Goal: Information Seeking & Learning: Compare options

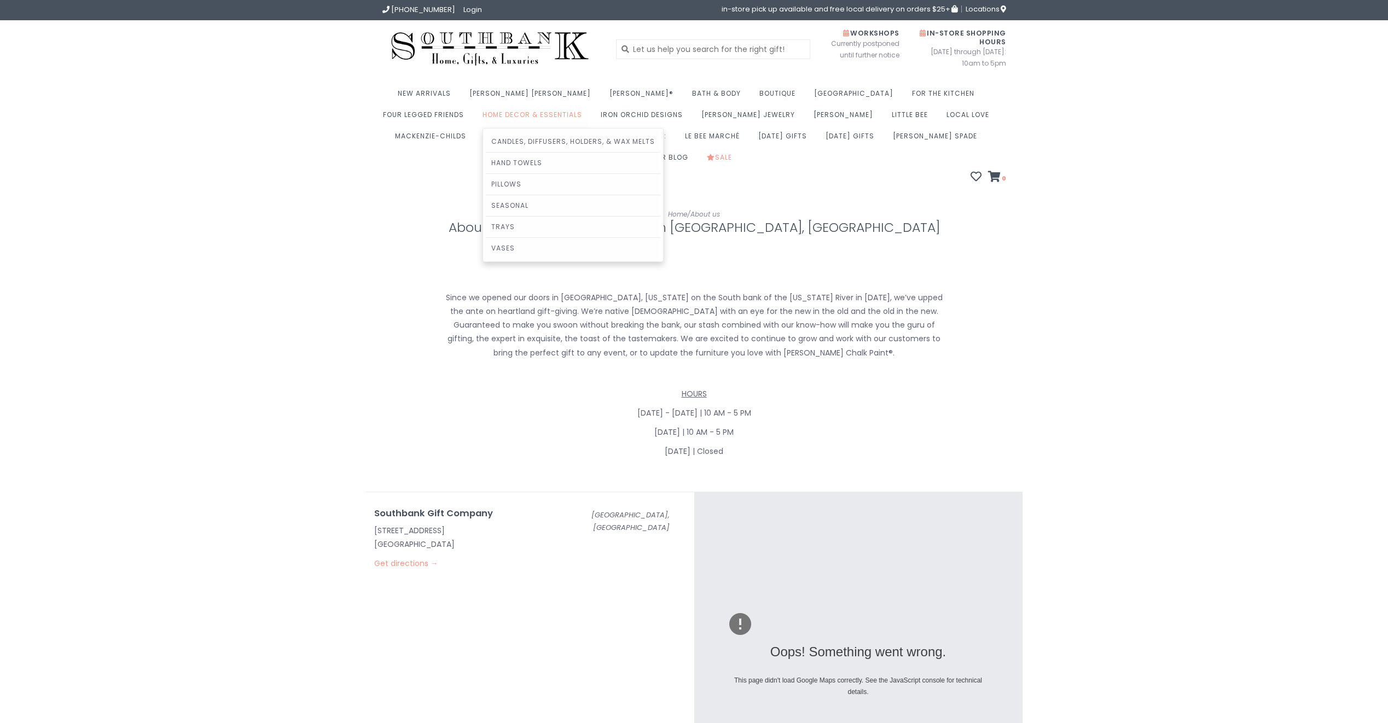
click at [482, 114] on link "Home Decor & Essentials" at bounding box center [534, 117] width 105 height 21
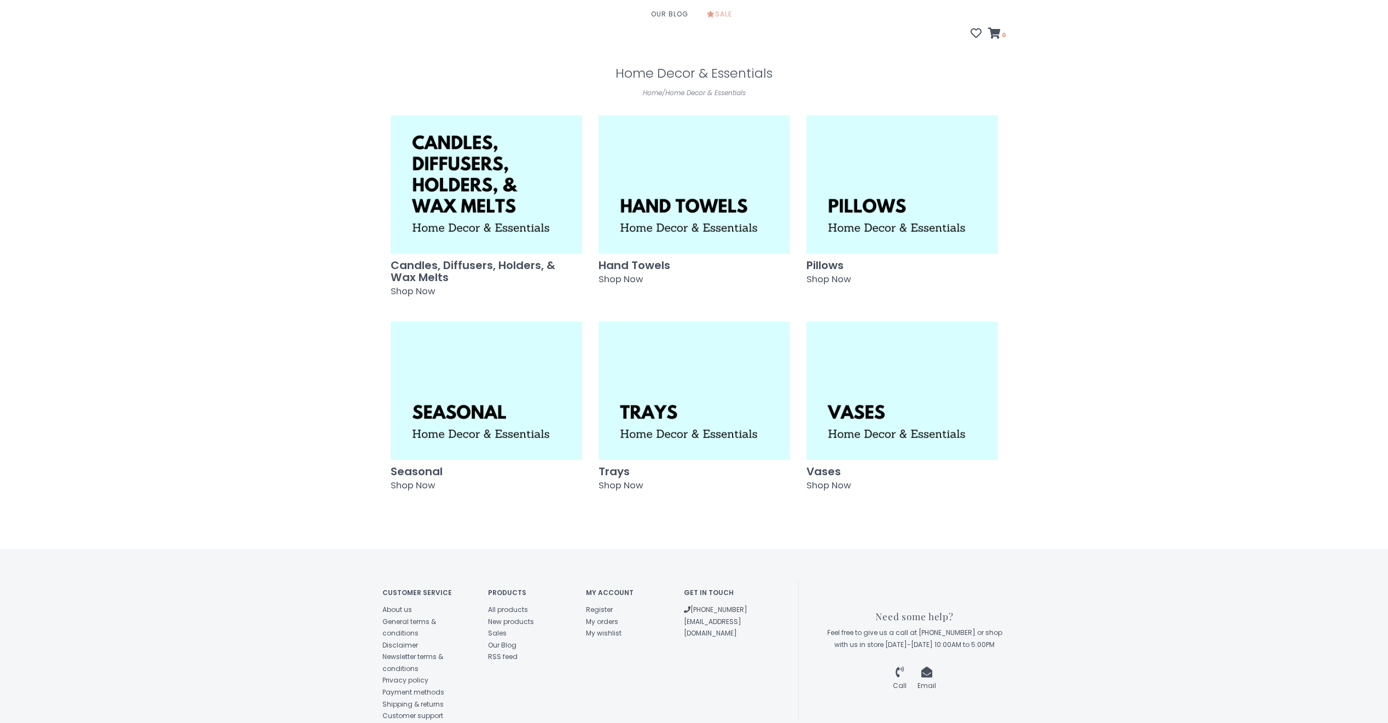
scroll to position [164, 0]
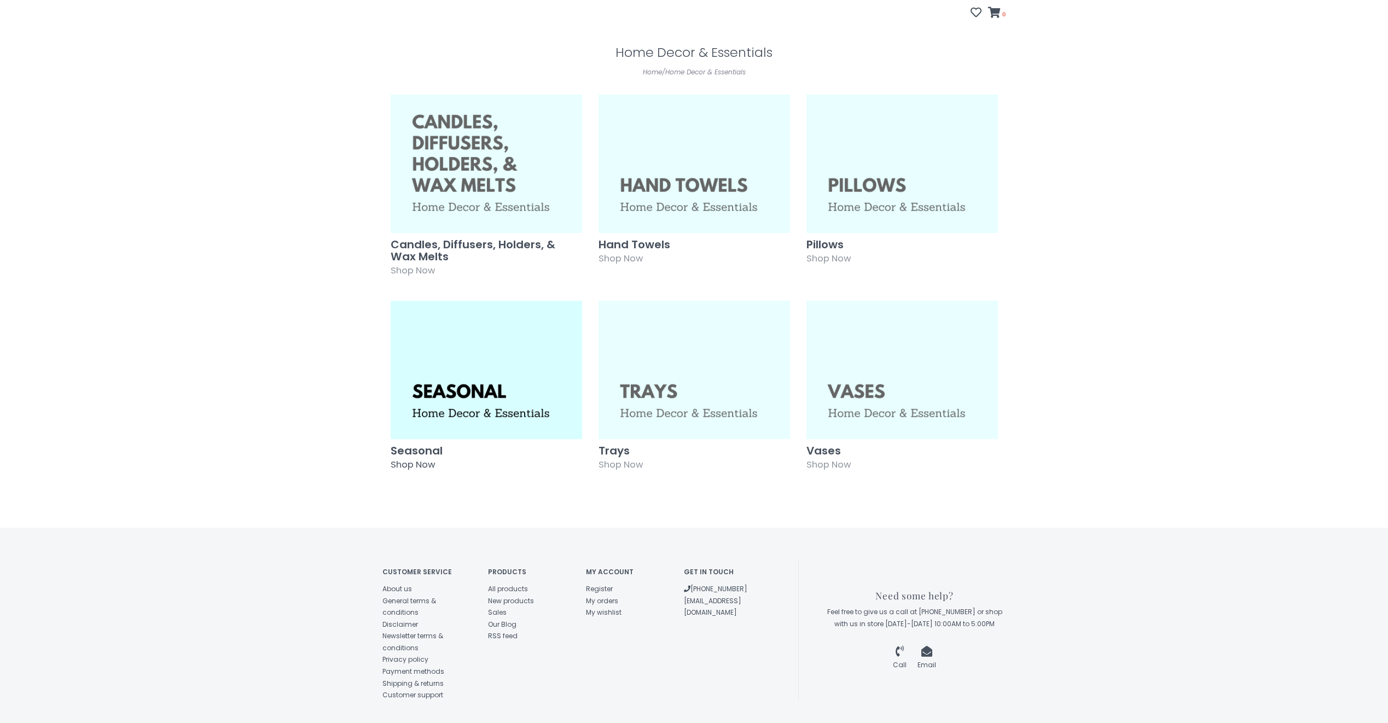
click at [482, 366] on img at bounding box center [486, 370] width 191 height 138
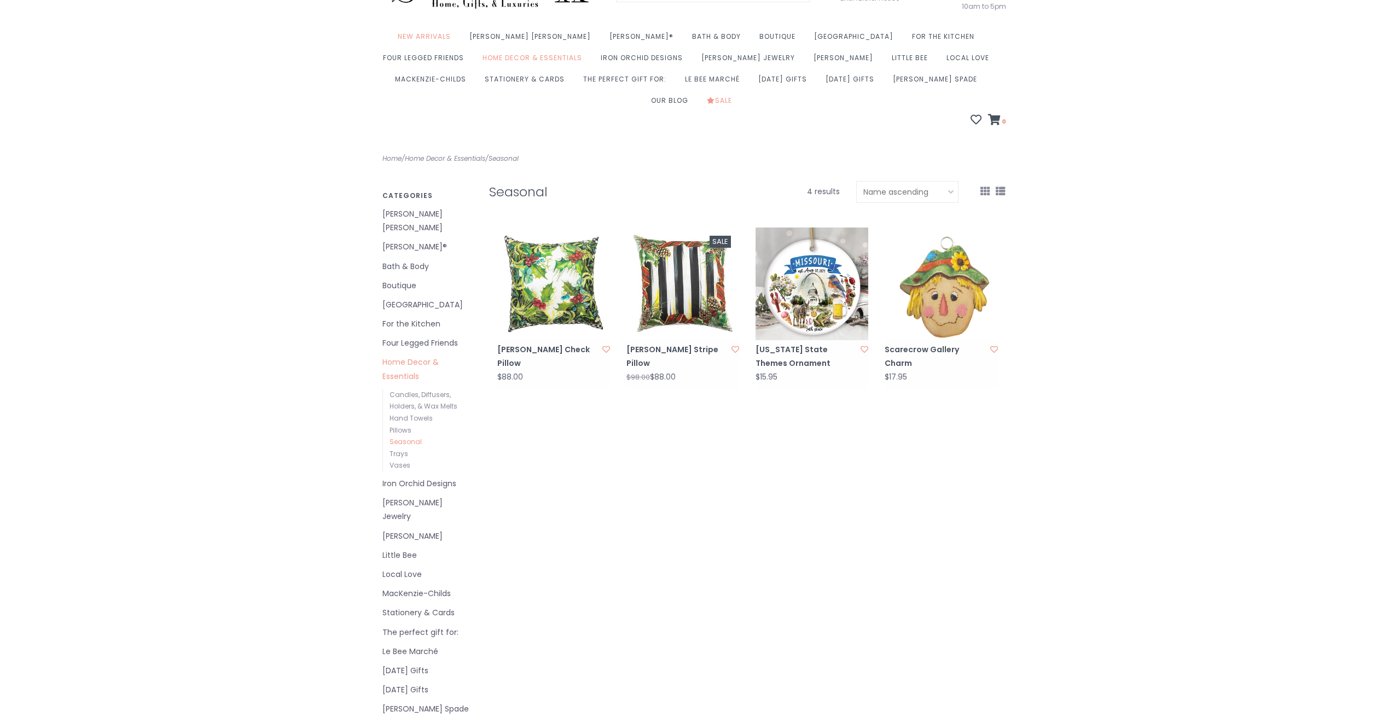
scroll to position [55, 0]
click at [429, 589] on link "MacKenzie-Childs" at bounding box center [427, 596] width 90 height 14
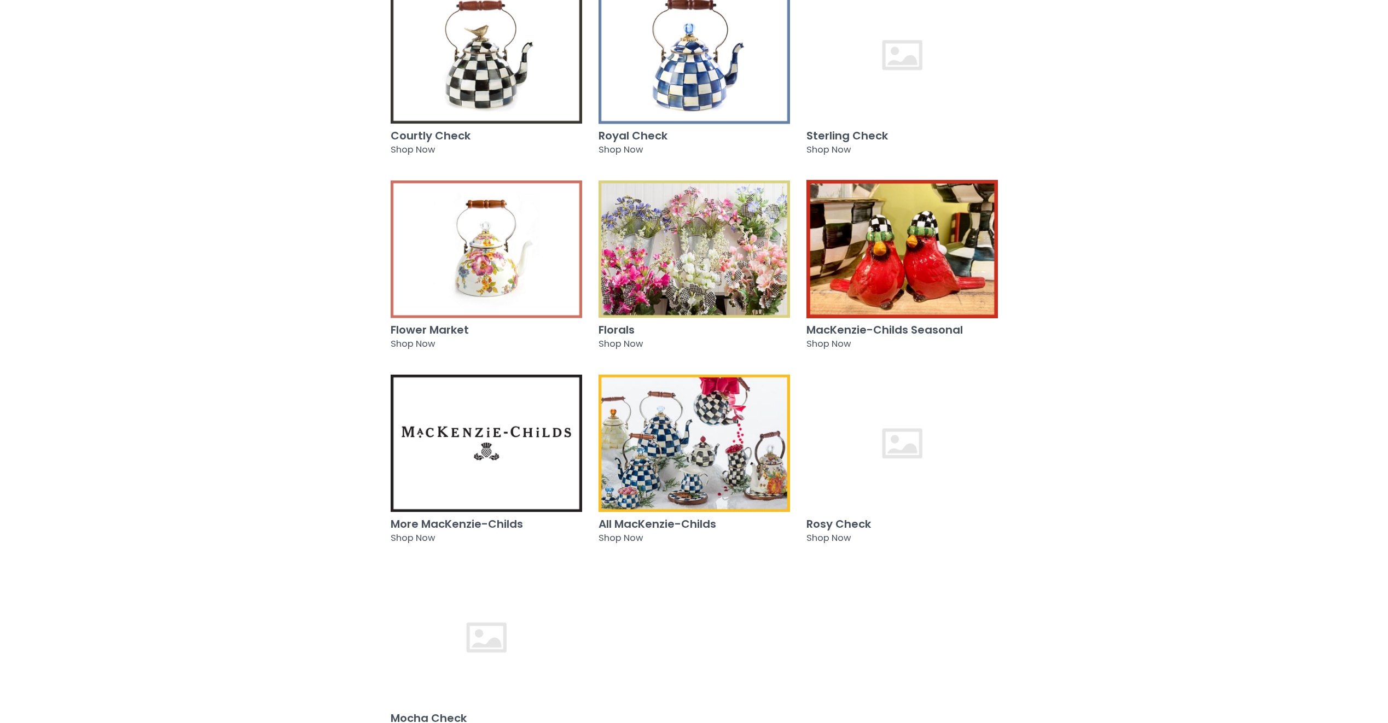
scroll to position [273, 0]
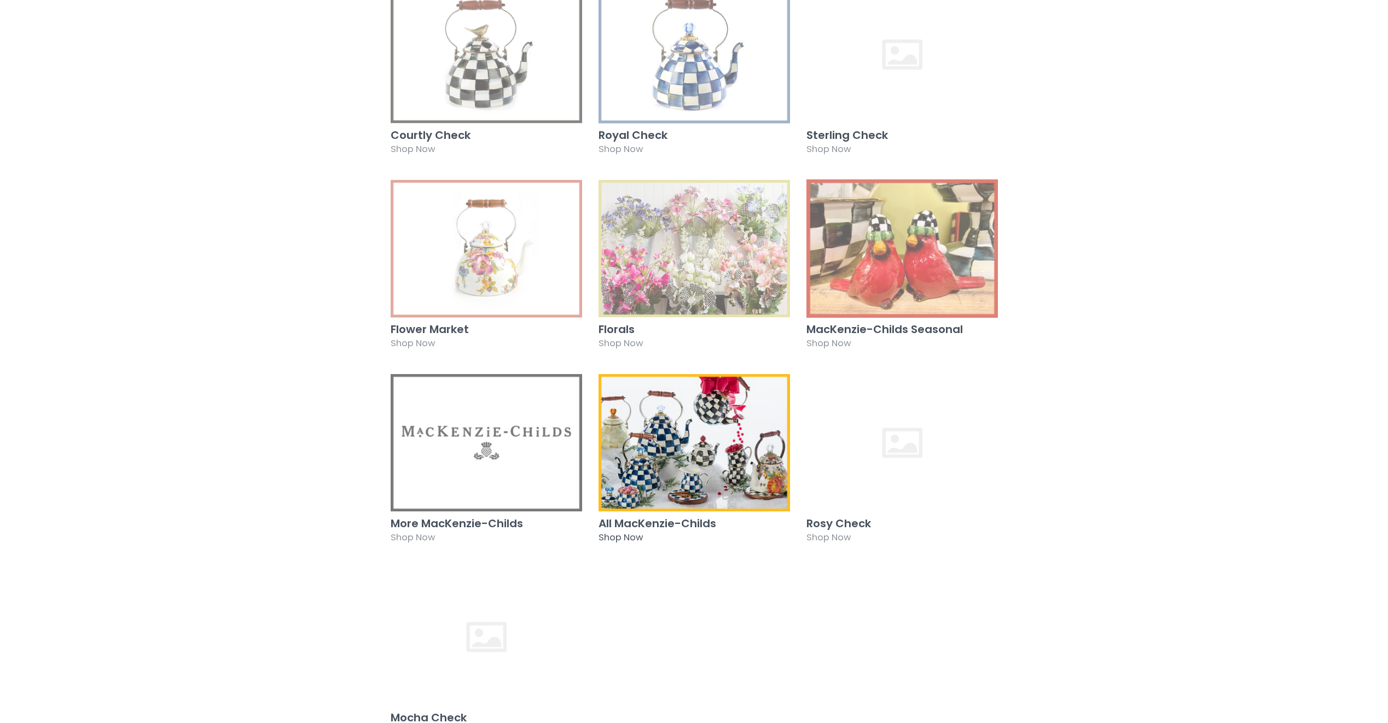
click at [630, 531] on span "Shop Now" at bounding box center [620, 537] width 44 height 13
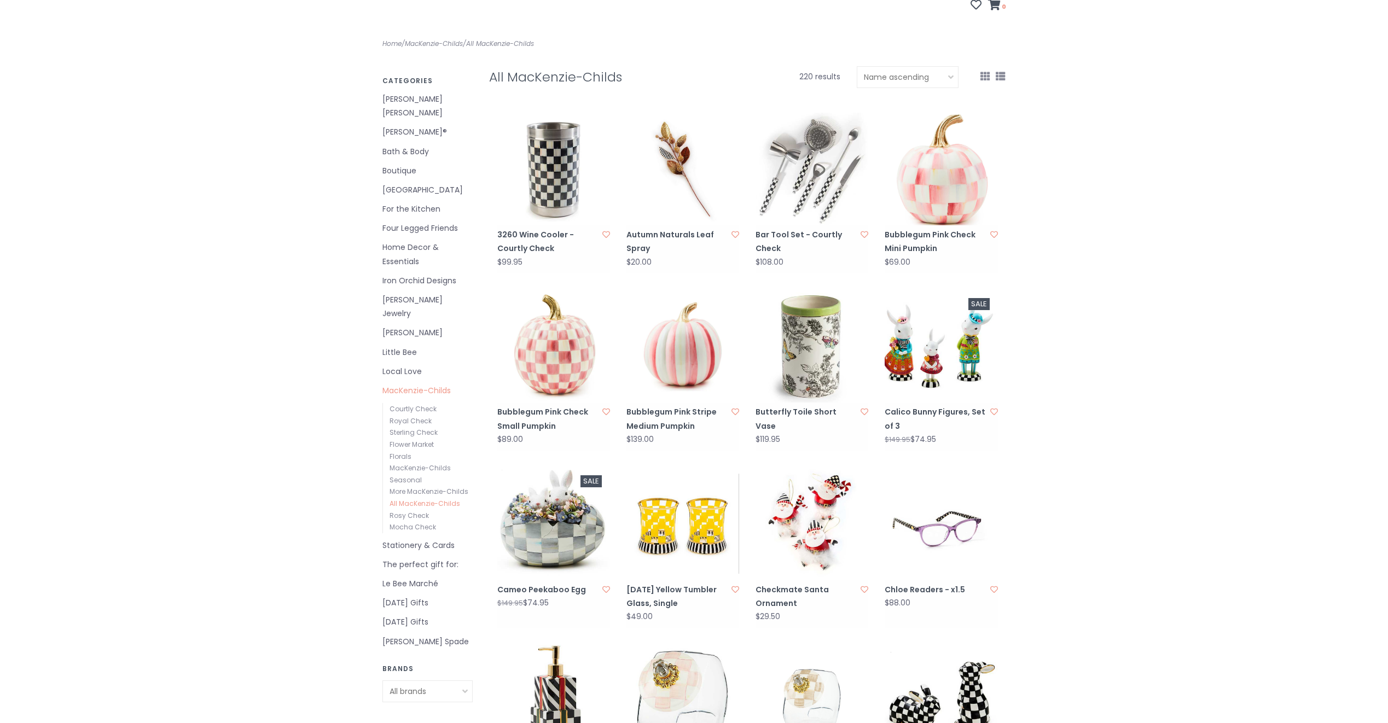
scroll to position [164, 0]
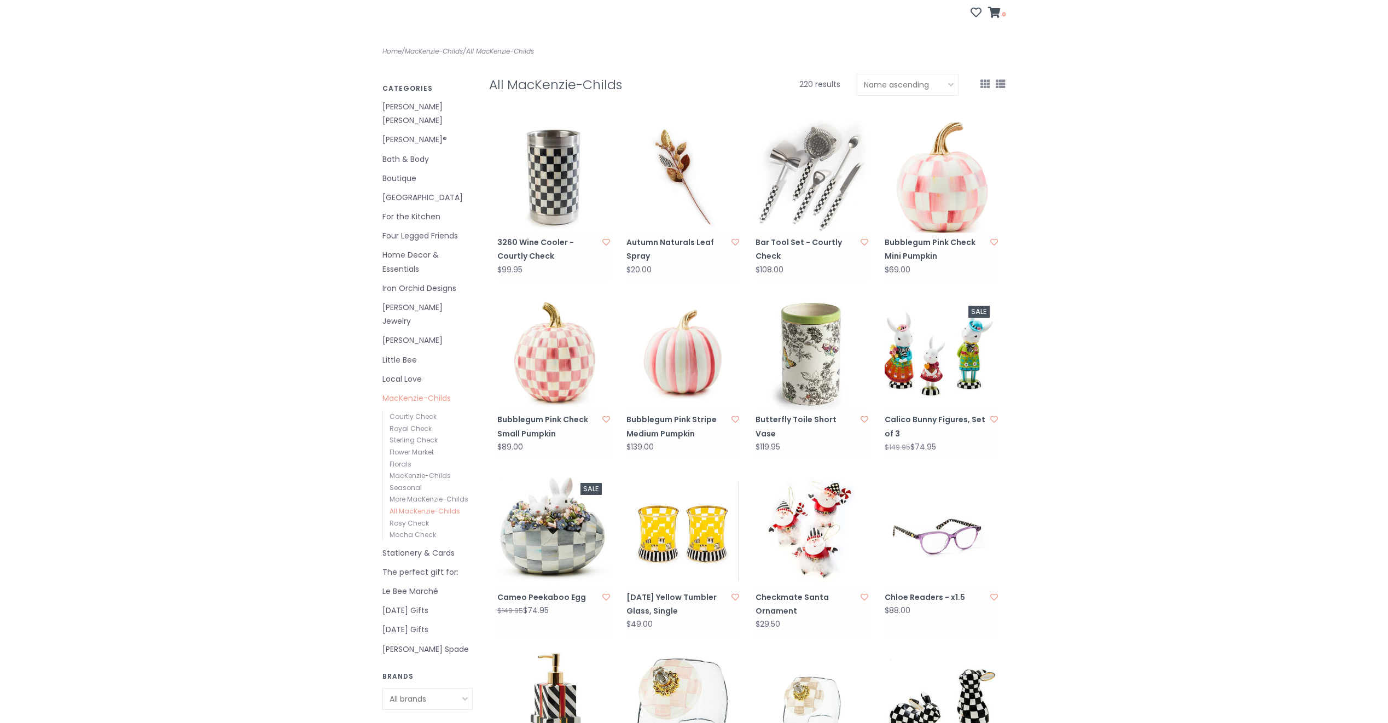
click at [695, 413] on link "Bubblegum Pink Stripe Medium Pumpkin" at bounding box center [677, 426] width 102 height 27
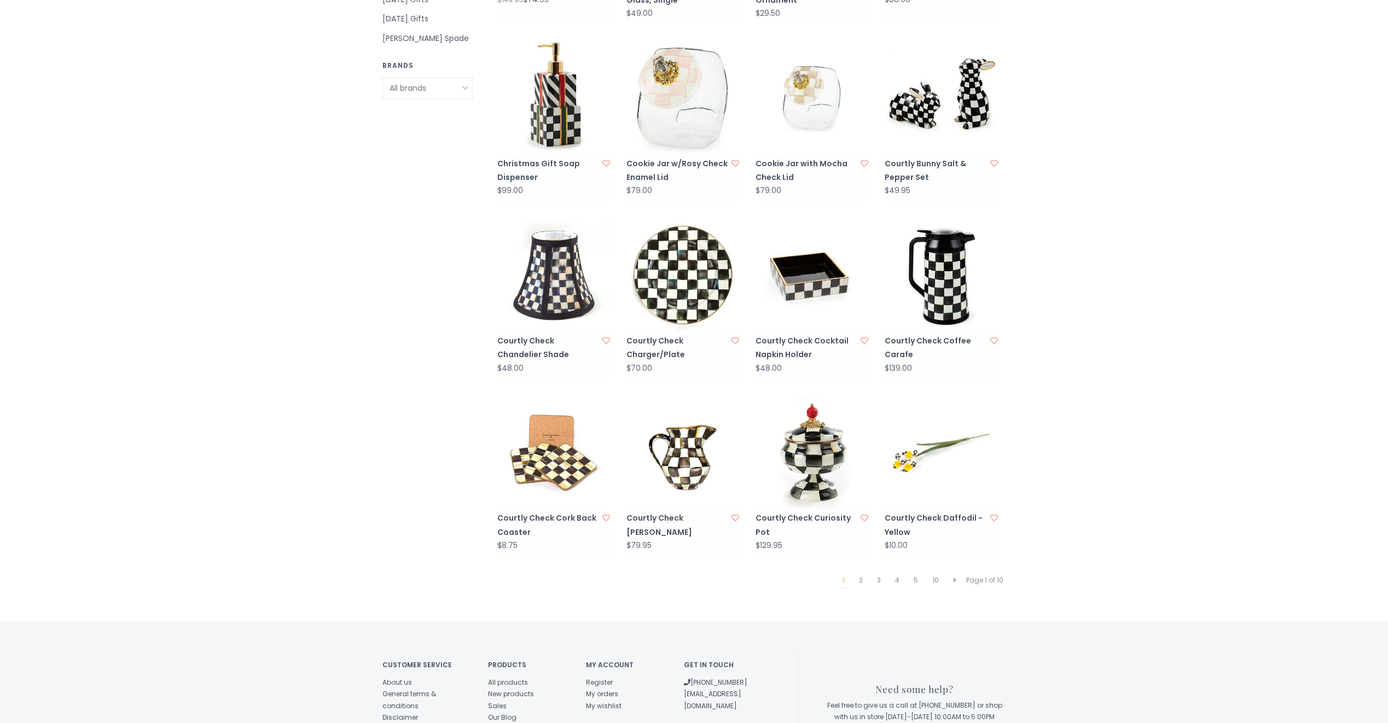
scroll to position [875, 0]
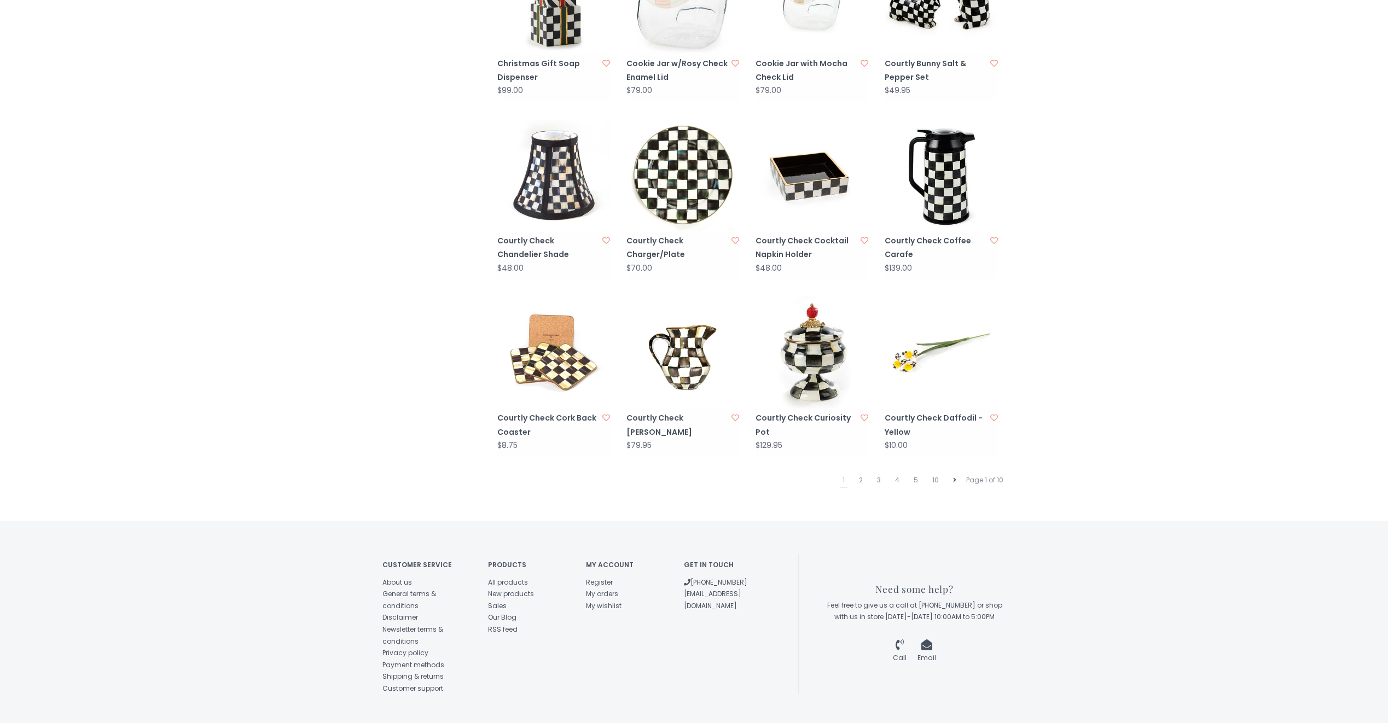
click at [953, 477] on icon at bounding box center [954, 480] width 3 height 7
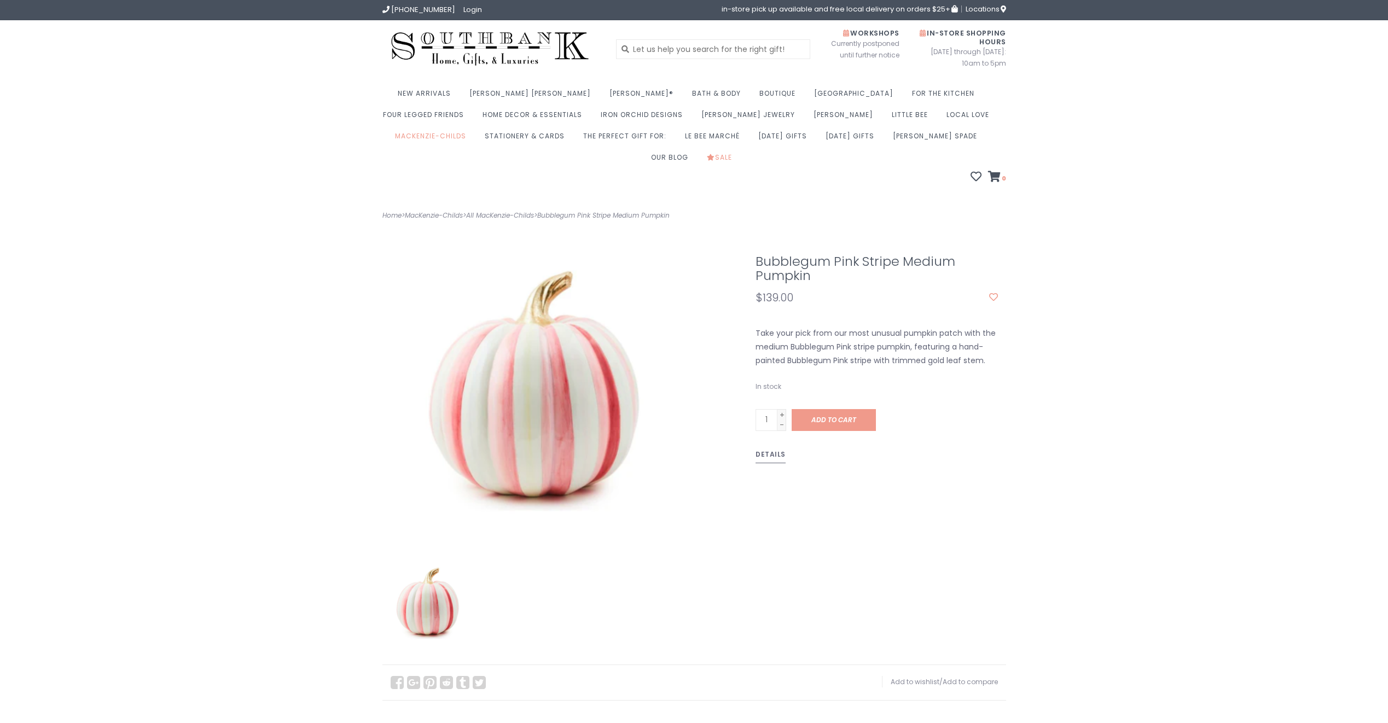
click at [770, 449] on link "Details" at bounding box center [770, 456] width 30 height 15
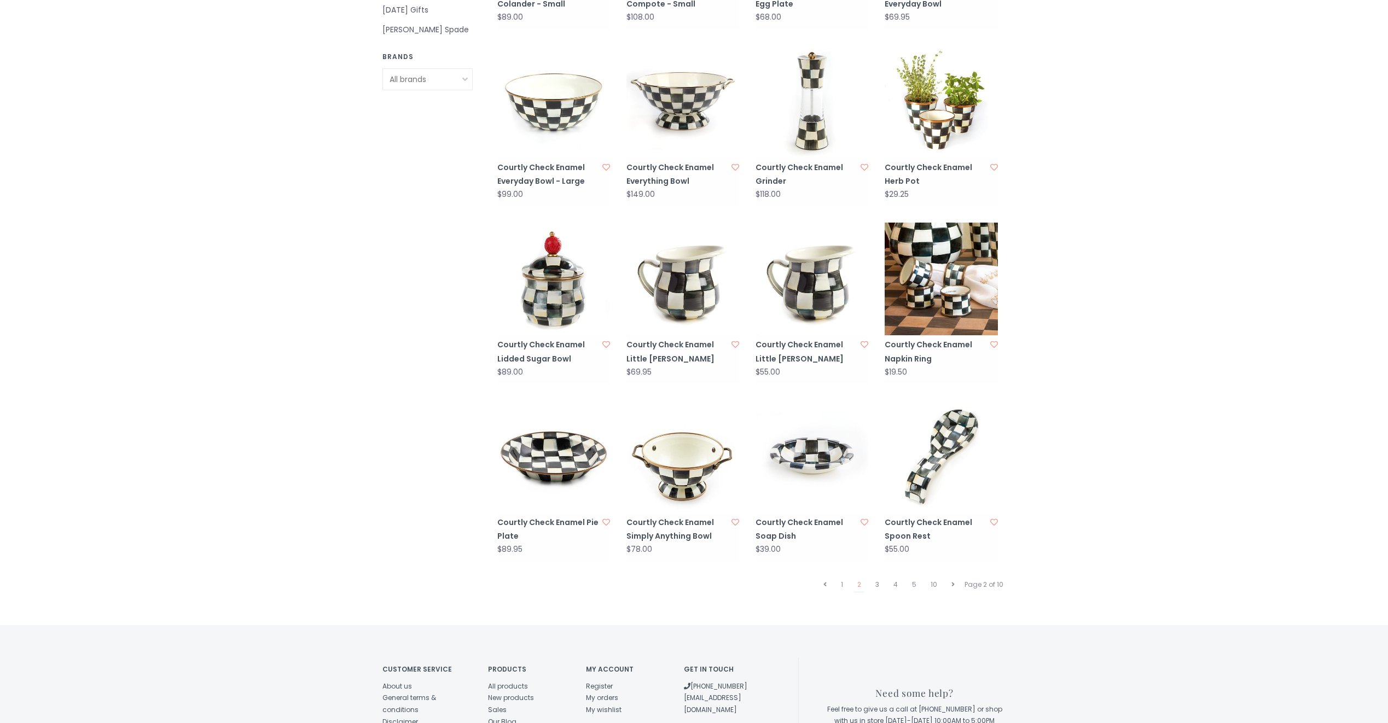
scroll to position [875, 0]
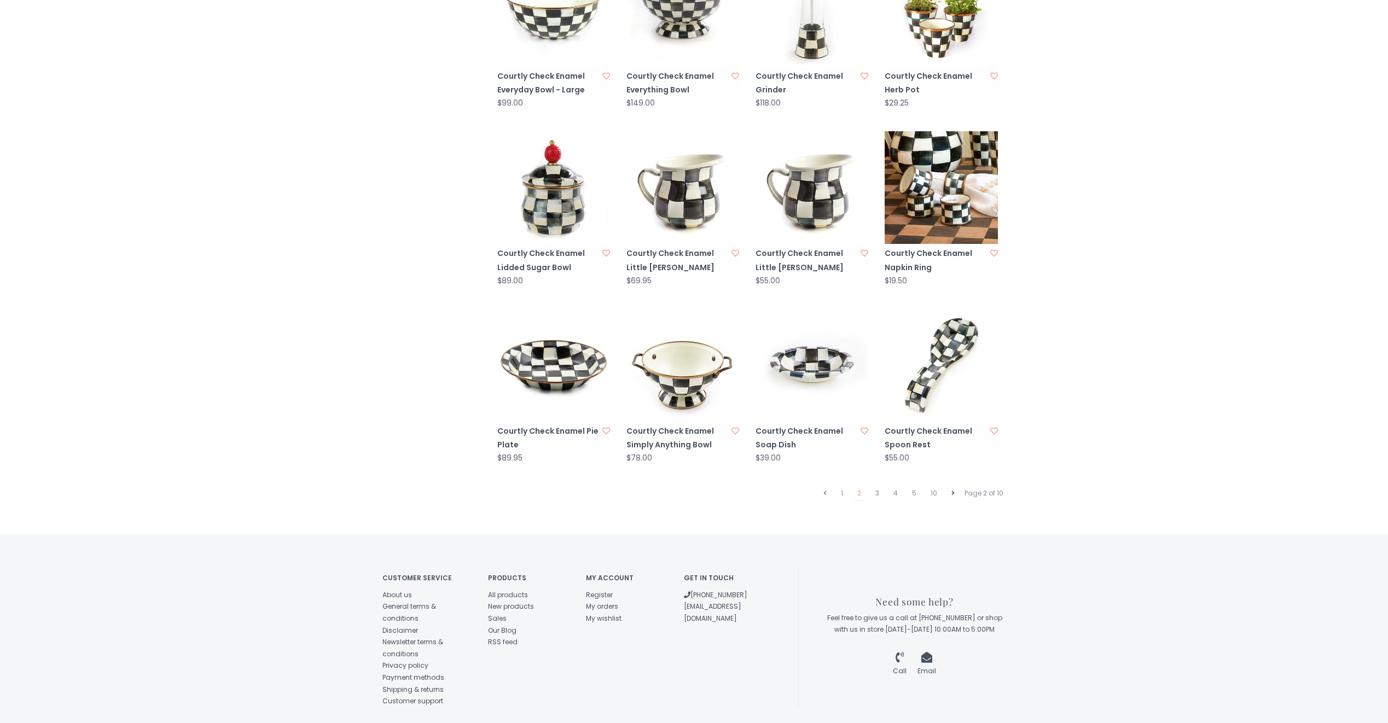
click at [953, 490] on icon at bounding box center [952, 493] width 3 height 7
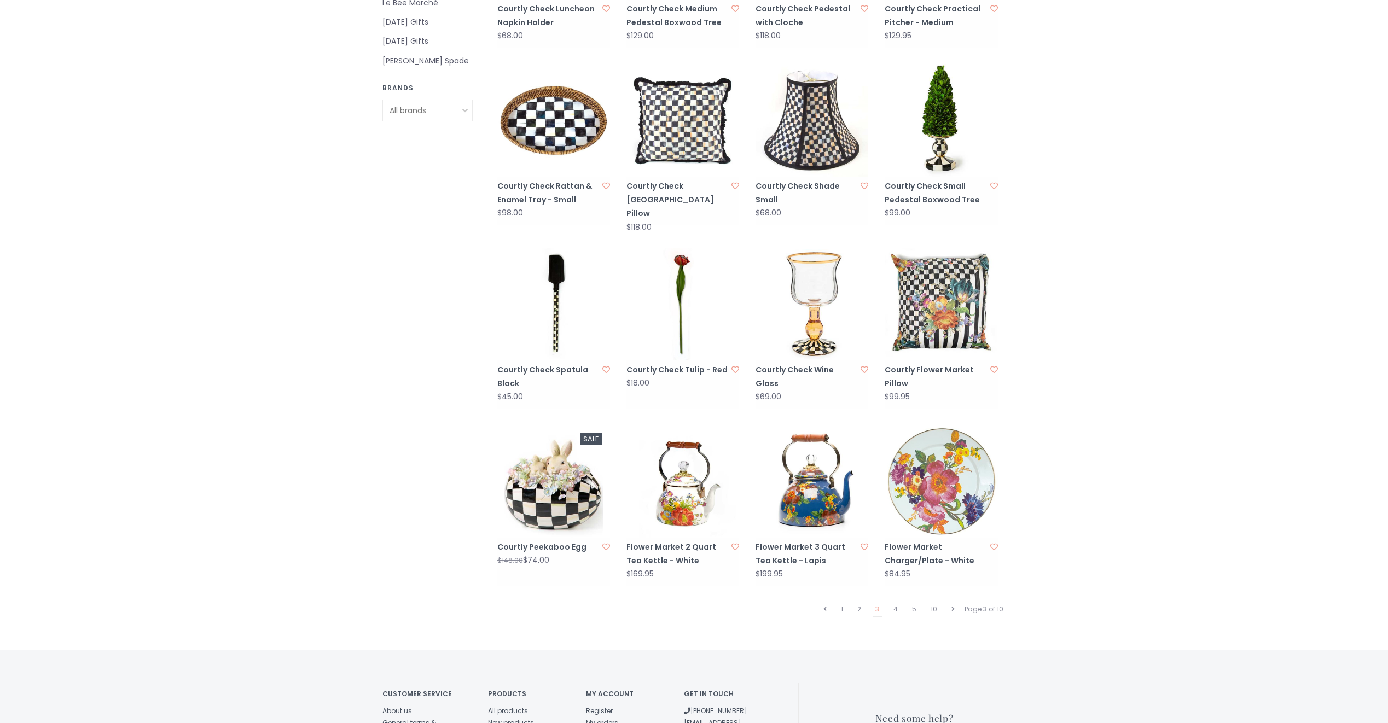
scroll to position [766, 0]
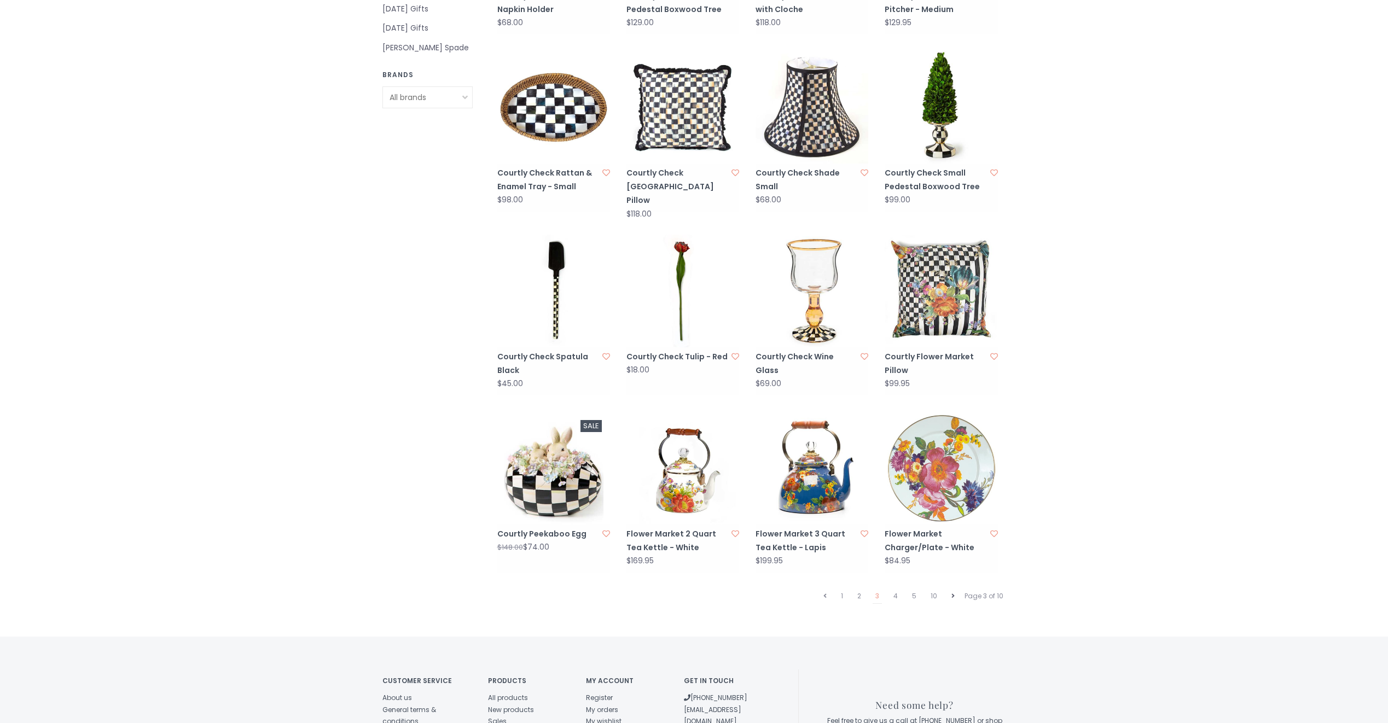
click at [952, 593] on icon at bounding box center [952, 596] width 3 height 7
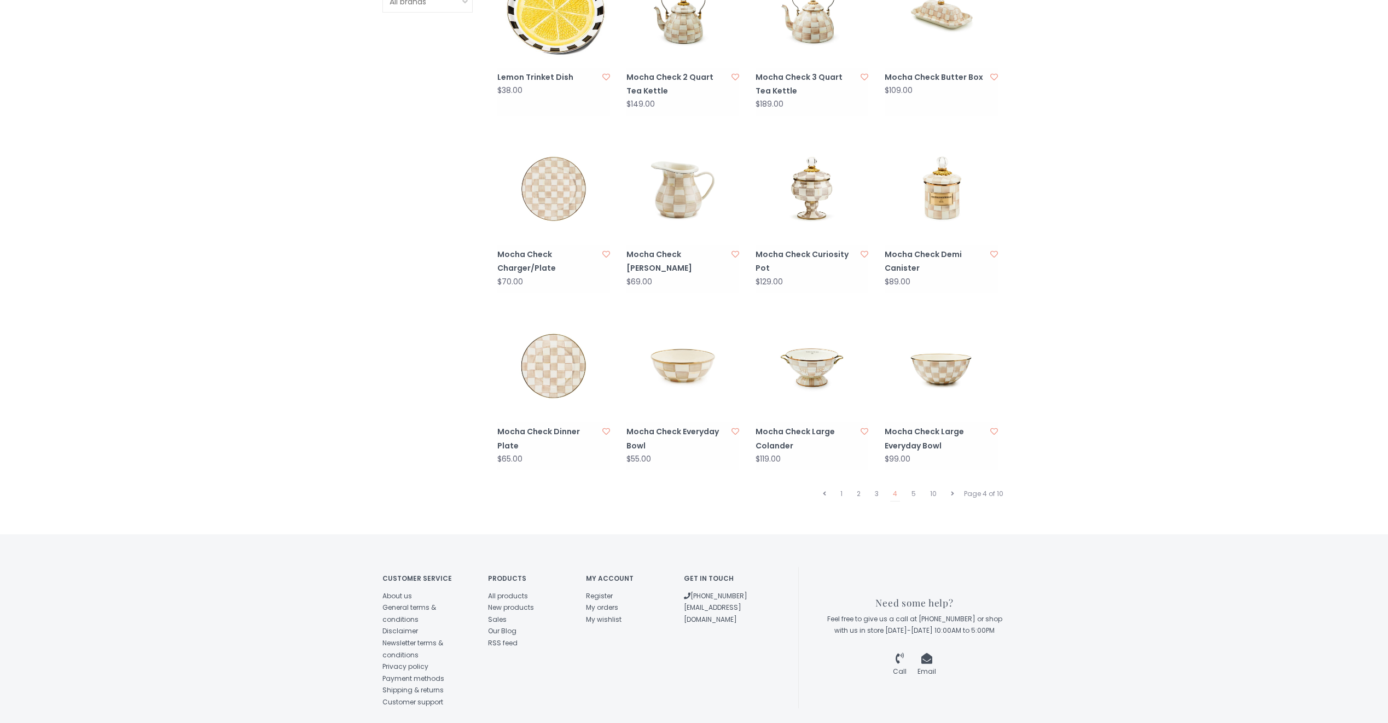
scroll to position [875, 0]
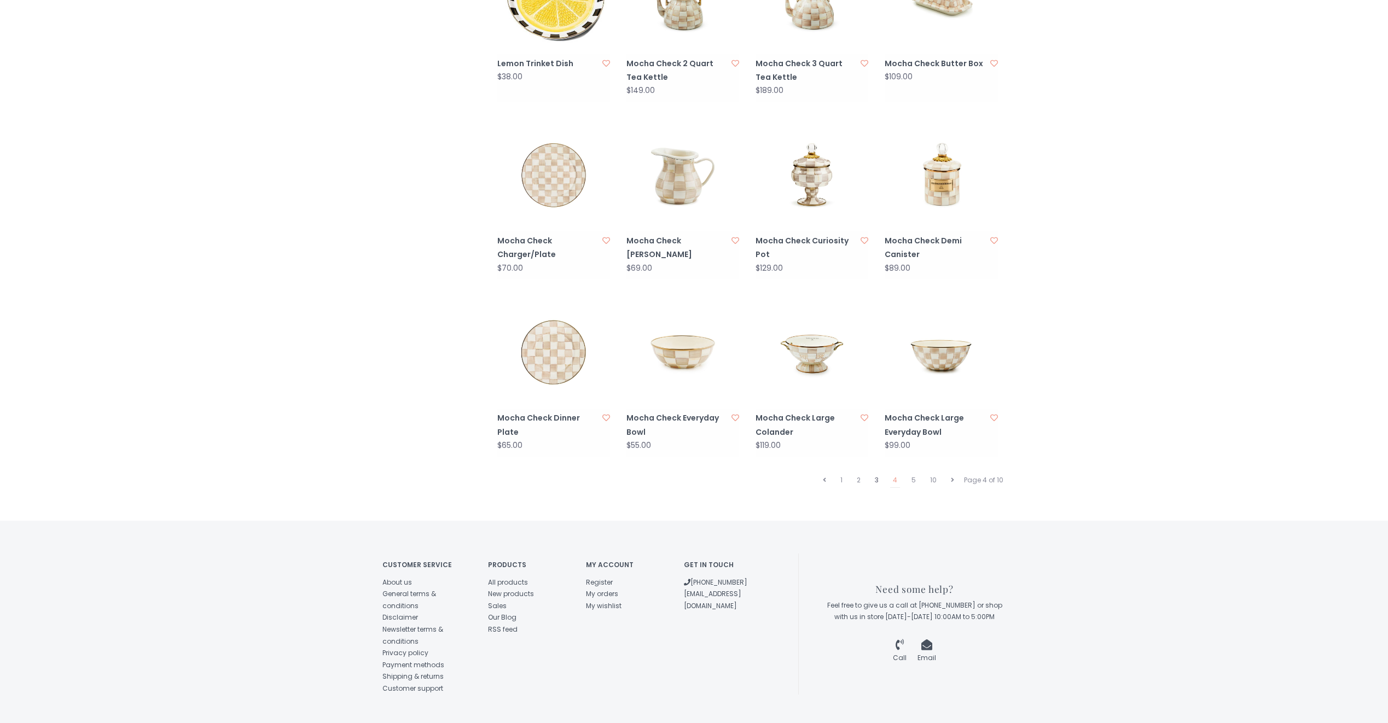
click at [877, 473] on link "3" at bounding box center [876, 480] width 9 height 14
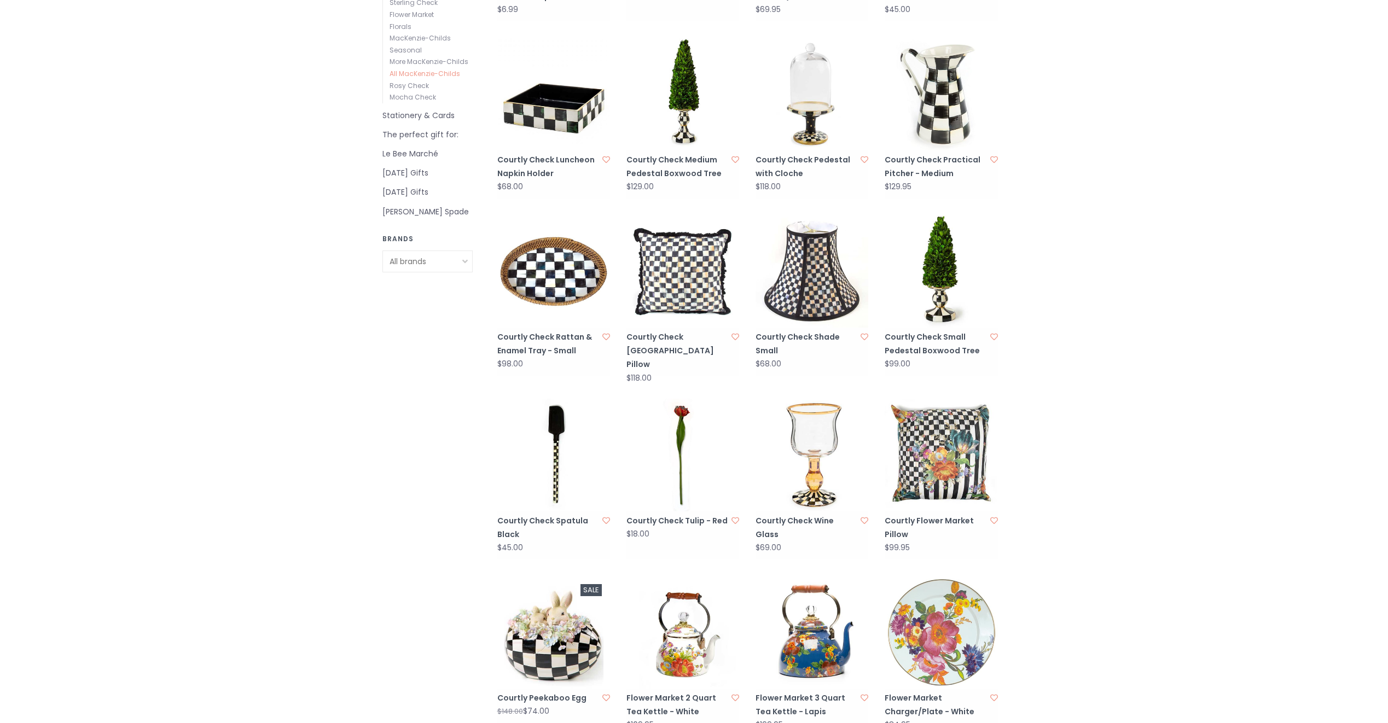
scroll to position [711, 0]
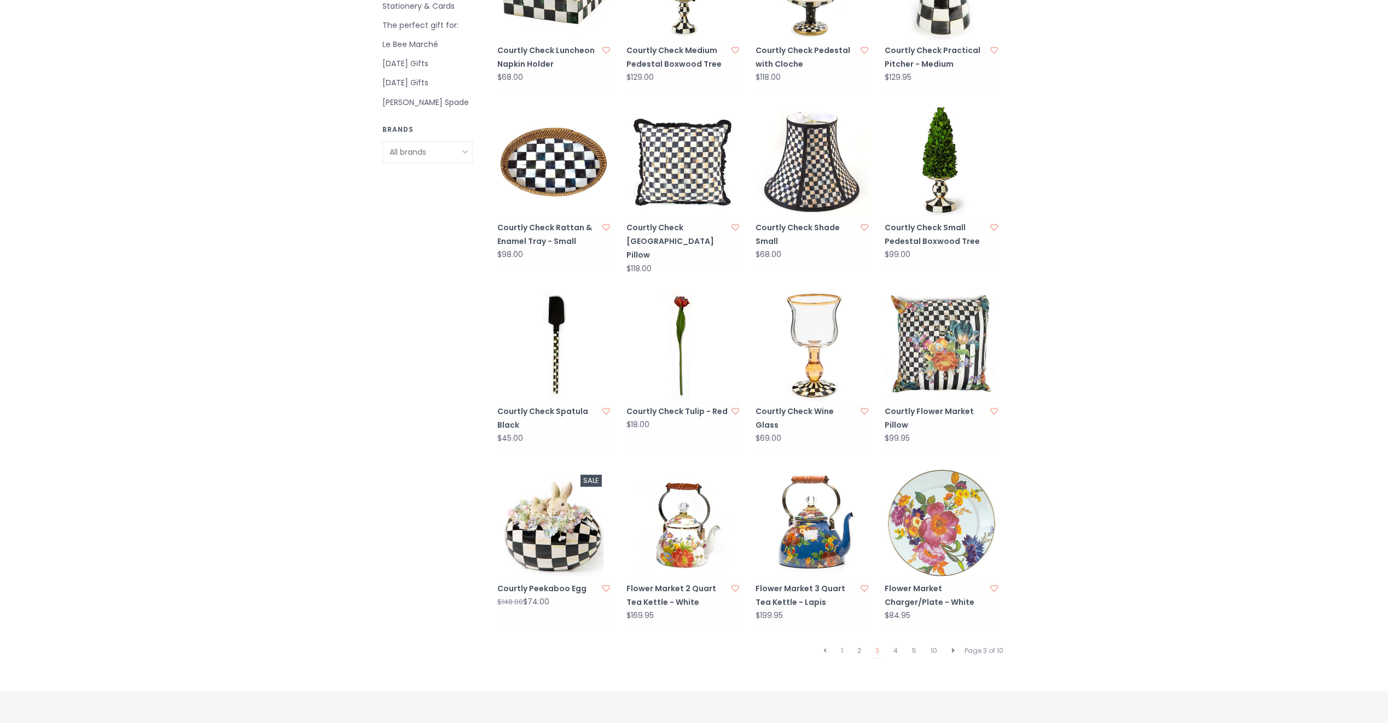
click at [955, 648] on icon at bounding box center [952, 651] width 3 height 7
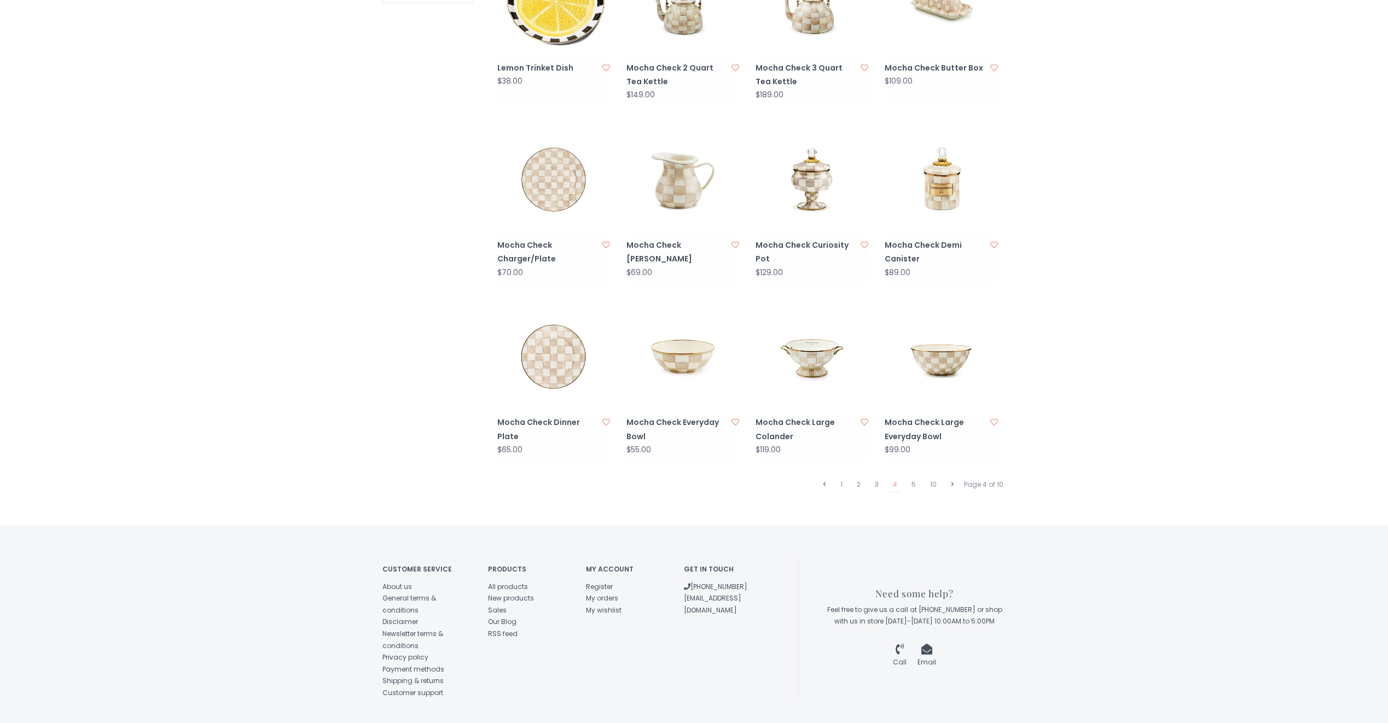
scroll to position [875, 0]
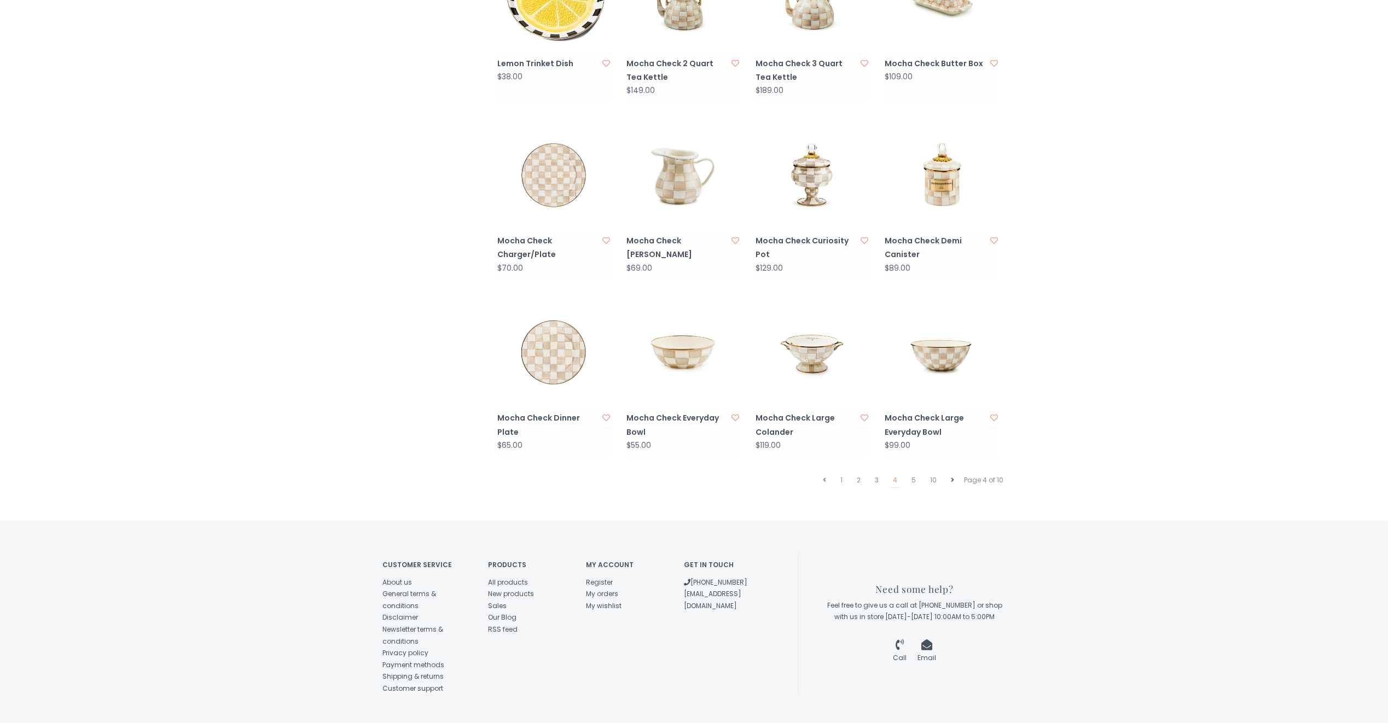
click at [951, 477] on icon at bounding box center [952, 480] width 3 height 7
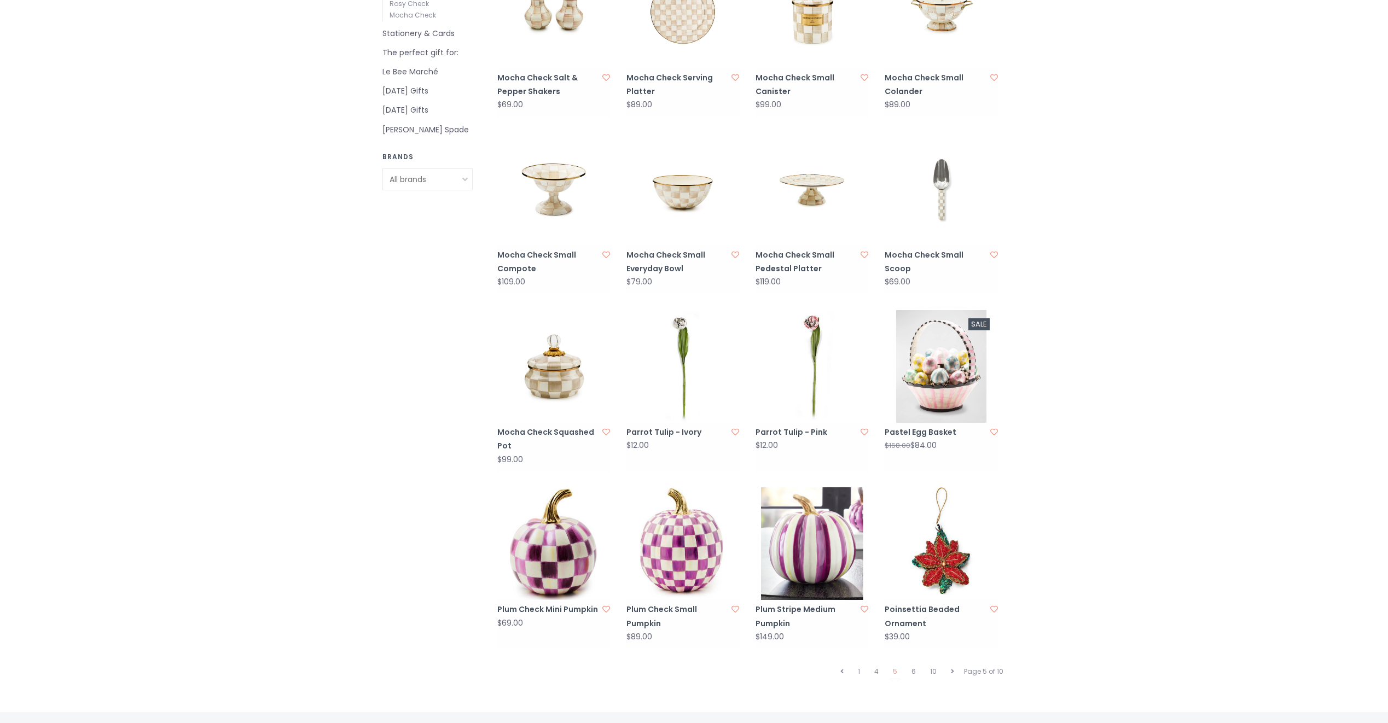
scroll to position [711, 0]
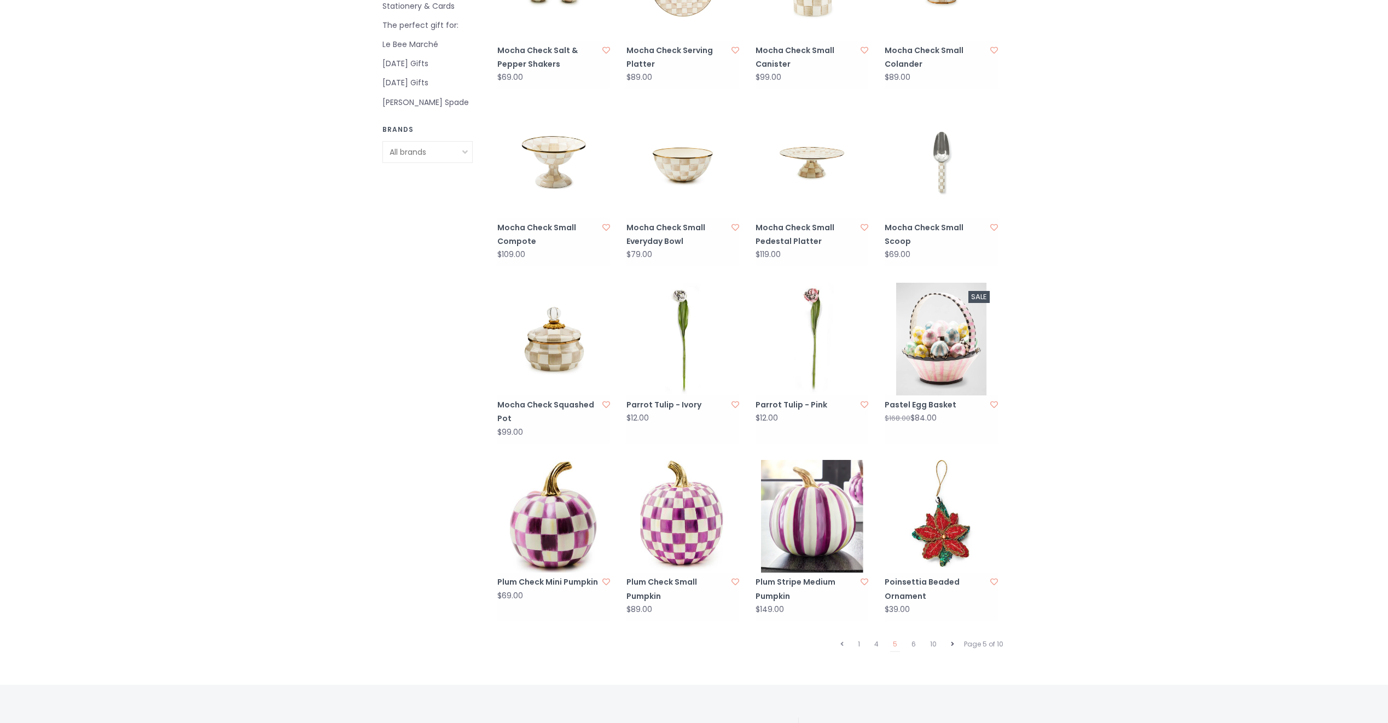
click at [955, 637] on link at bounding box center [952, 644] width 9 height 14
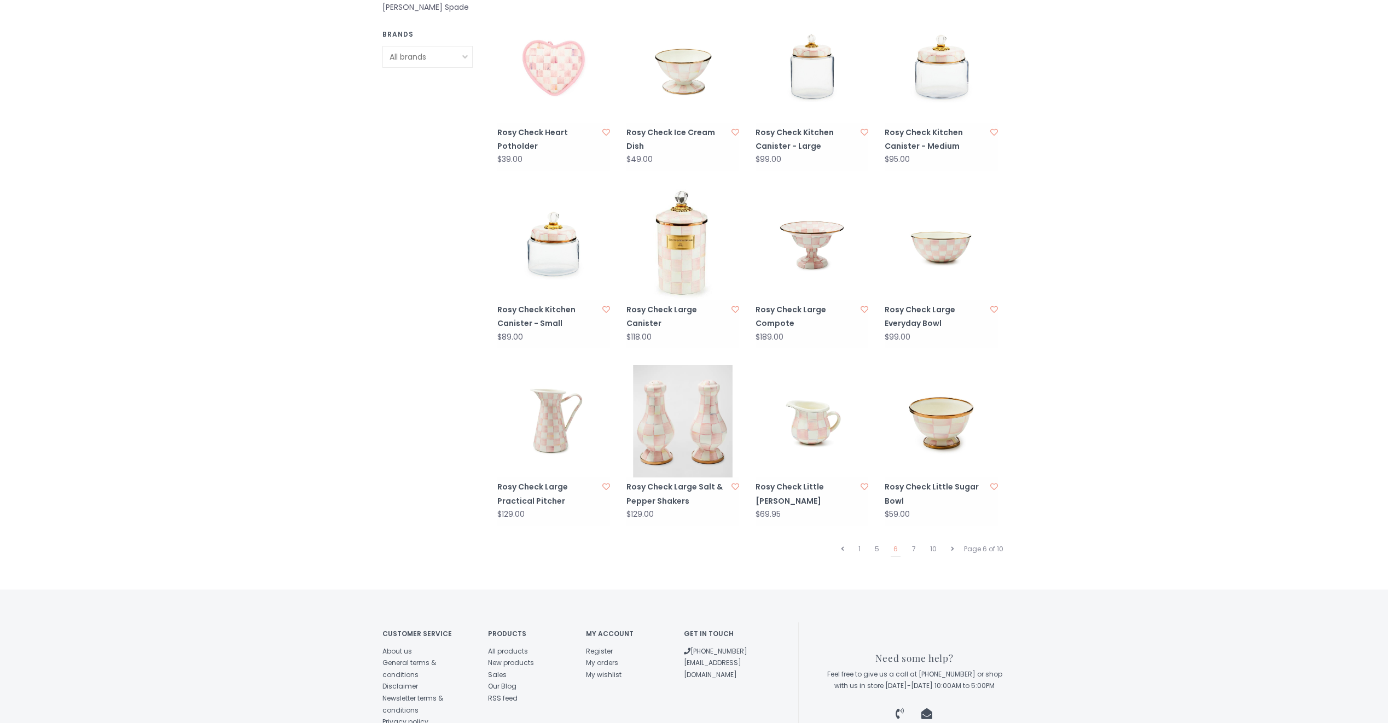
scroll to position [875, 0]
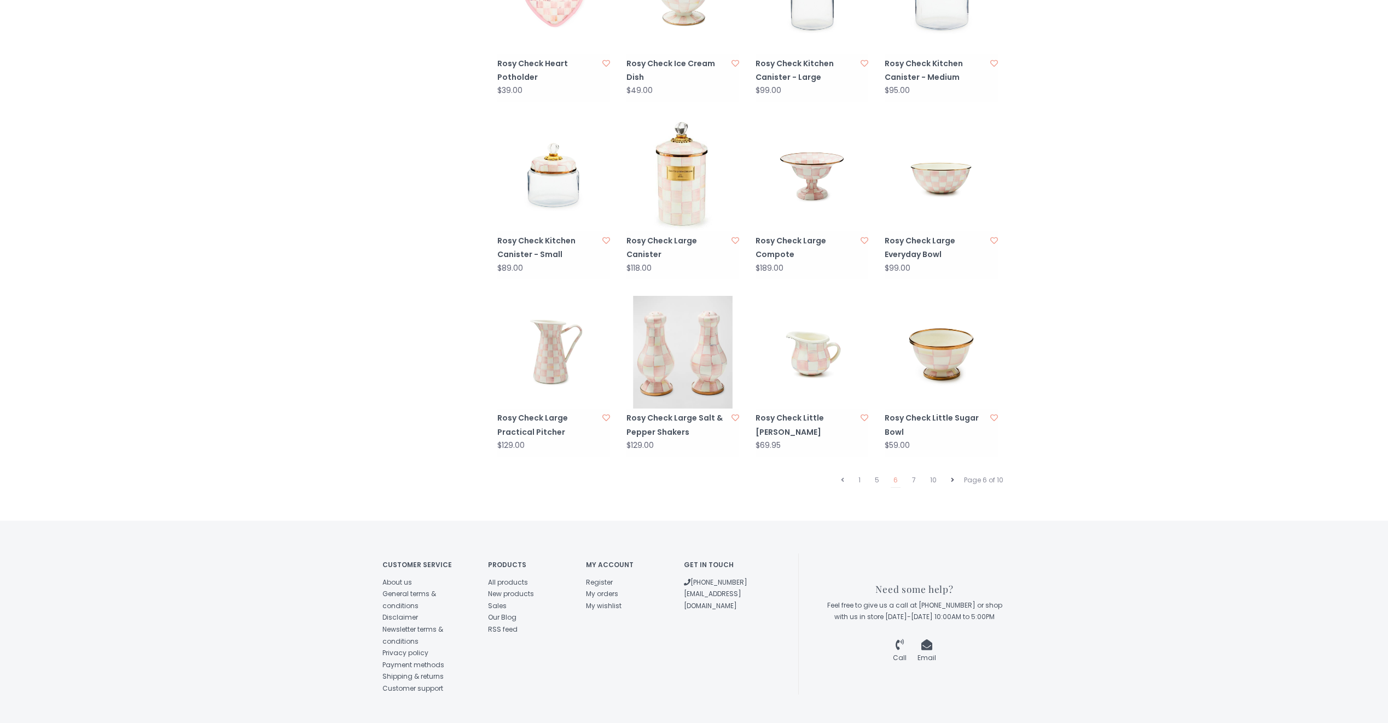
click at [953, 477] on icon at bounding box center [952, 480] width 3 height 7
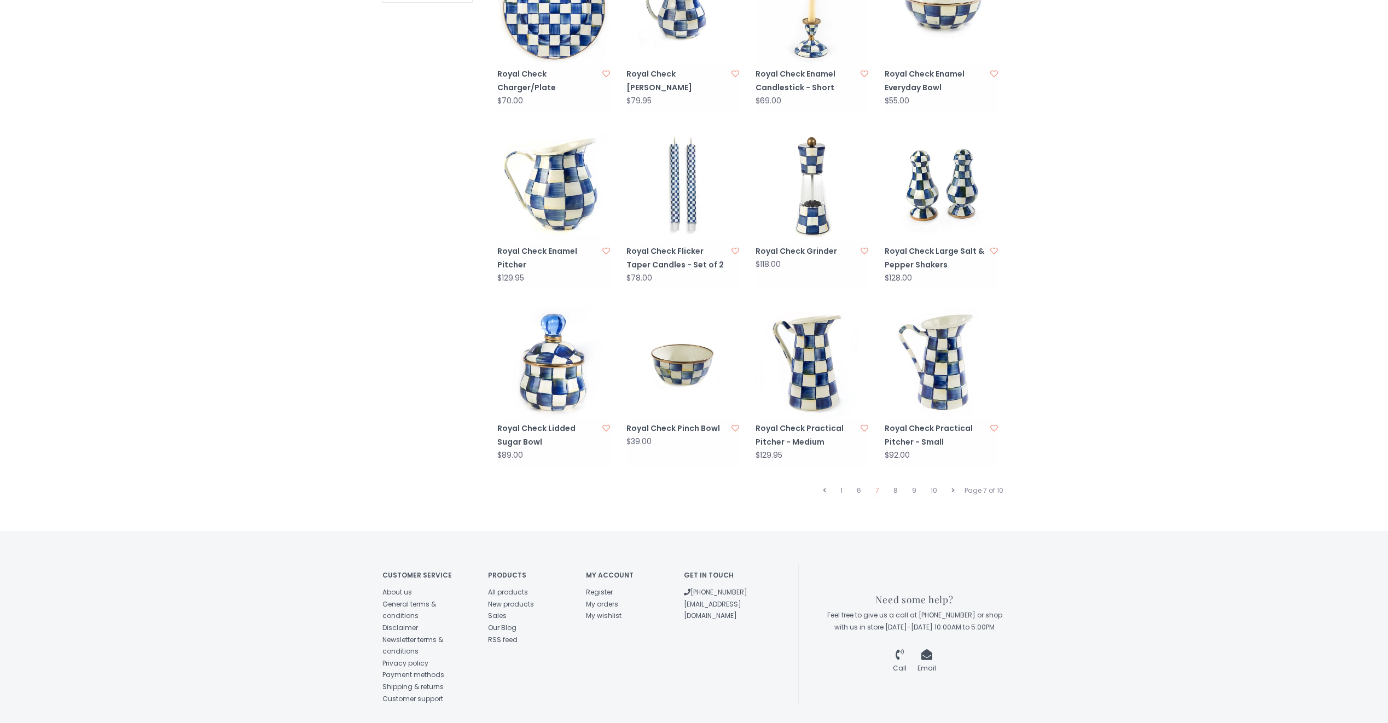
scroll to position [875, 0]
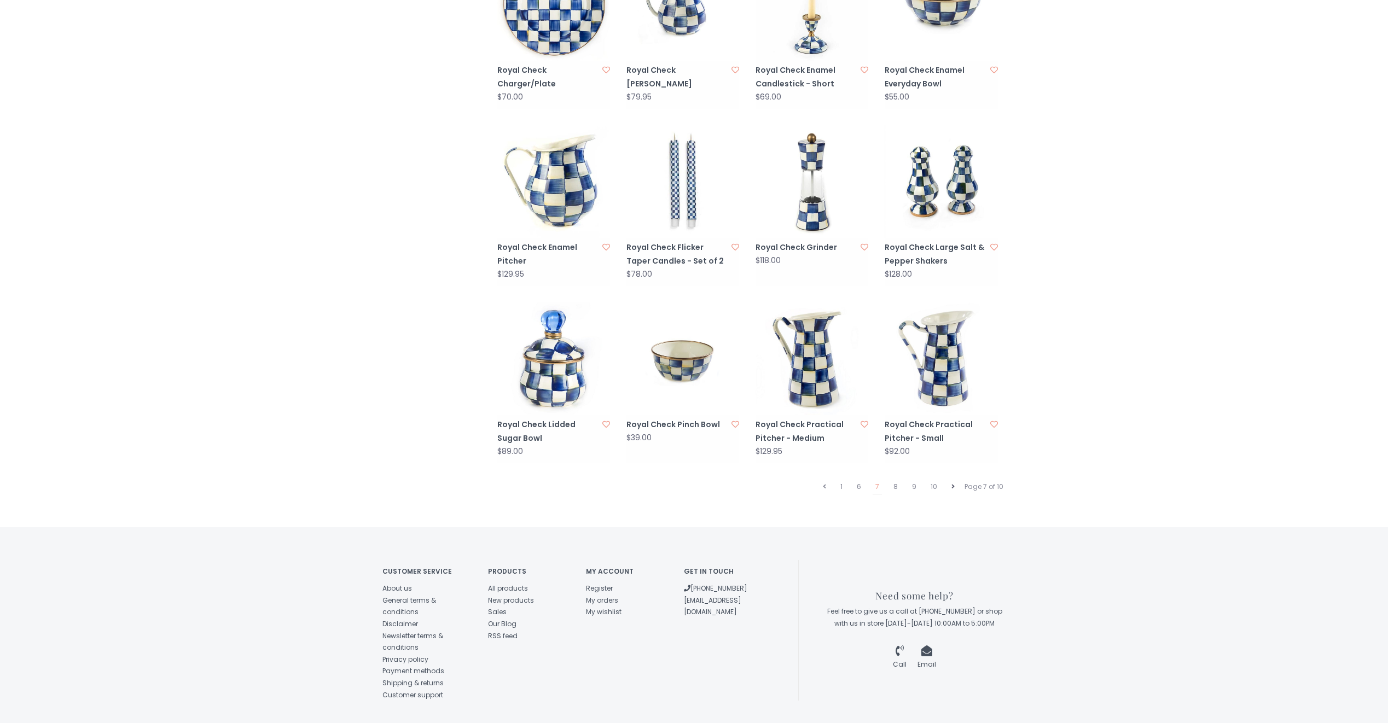
click at [954, 484] on icon at bounding box center [952, 487] width 3 height 7
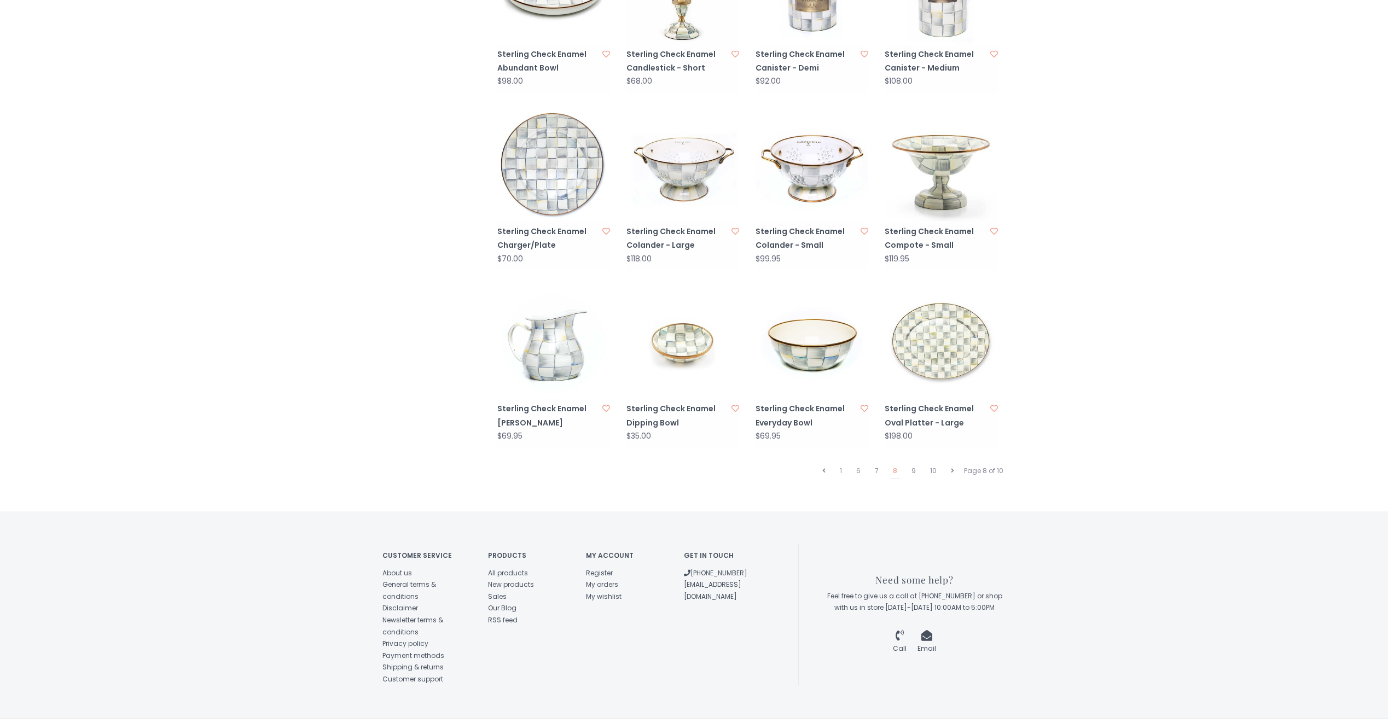
scroll to position [887, 0]
click at [954, 465] on icon at bounding box center [952, 468] width 3 height 7
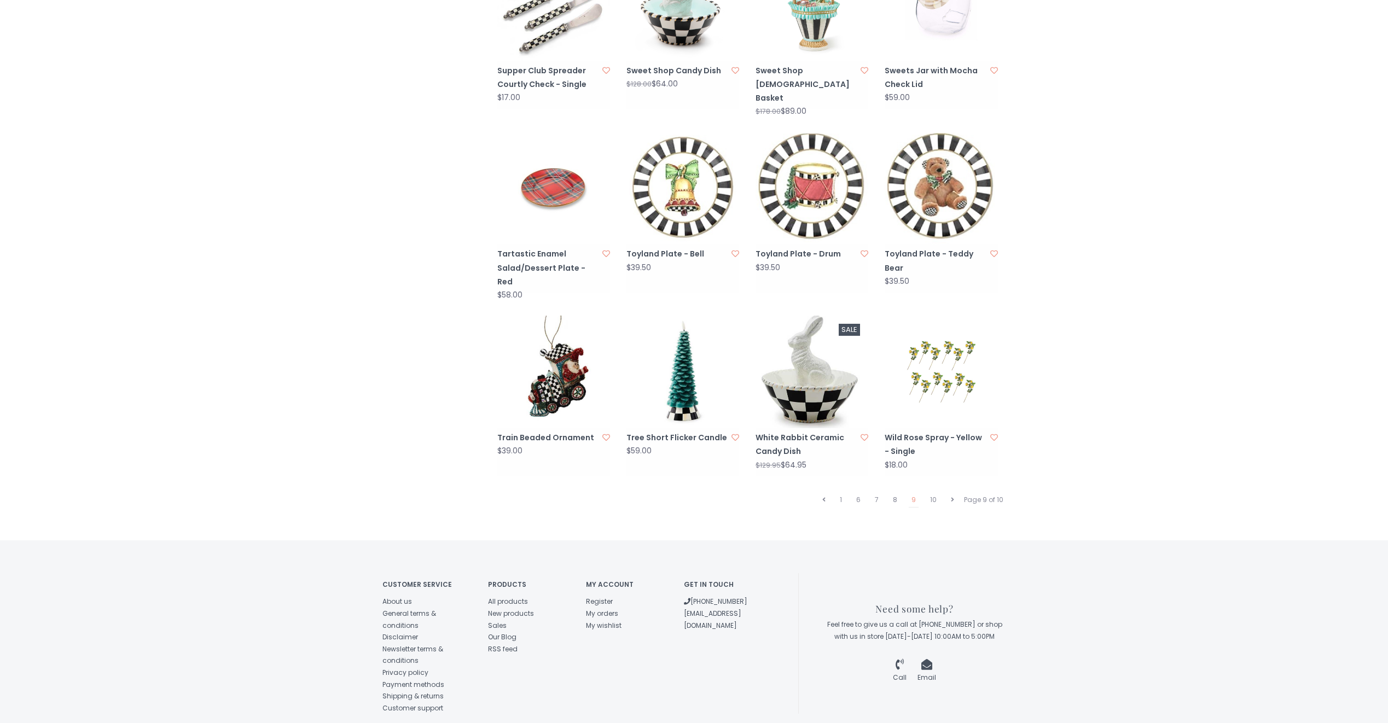
scroll to position [875, 0]
click at [952, 496] on icon at bounding box center [952, 499] width 3 height 7
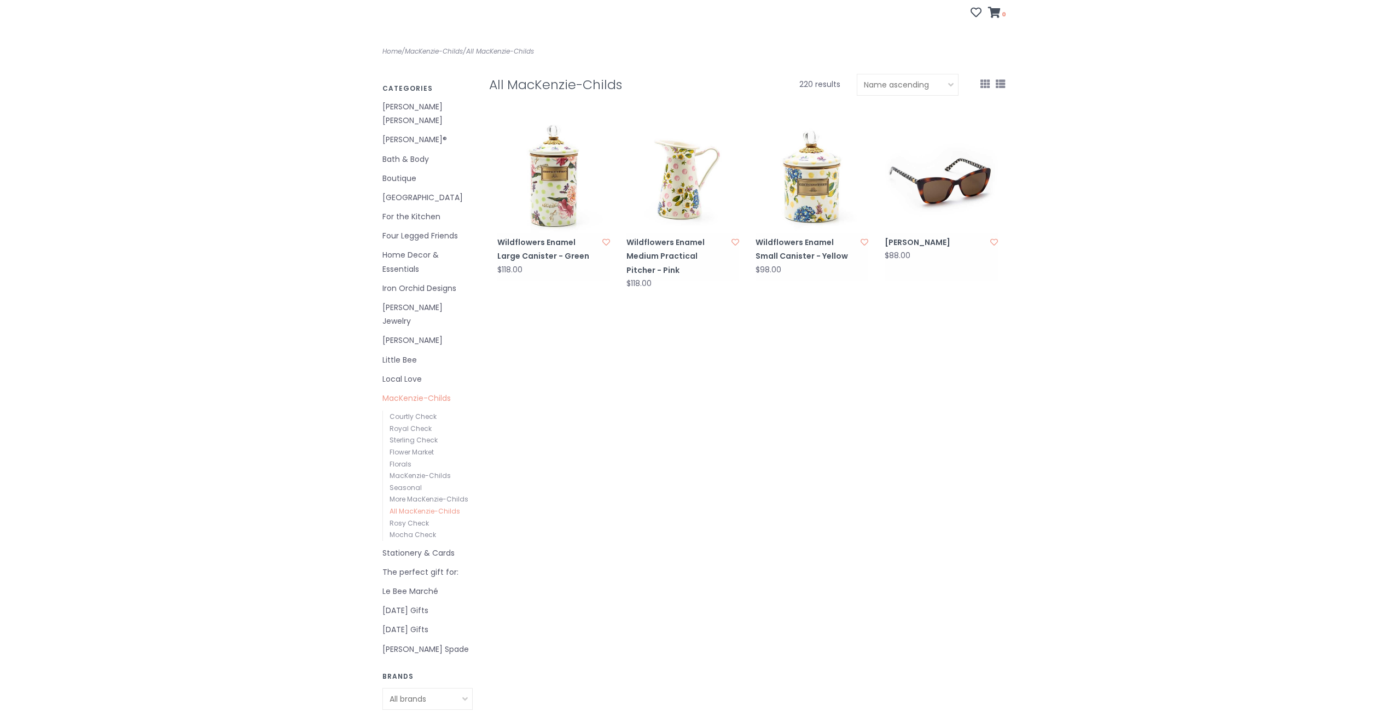
scroll to position [328, 0]
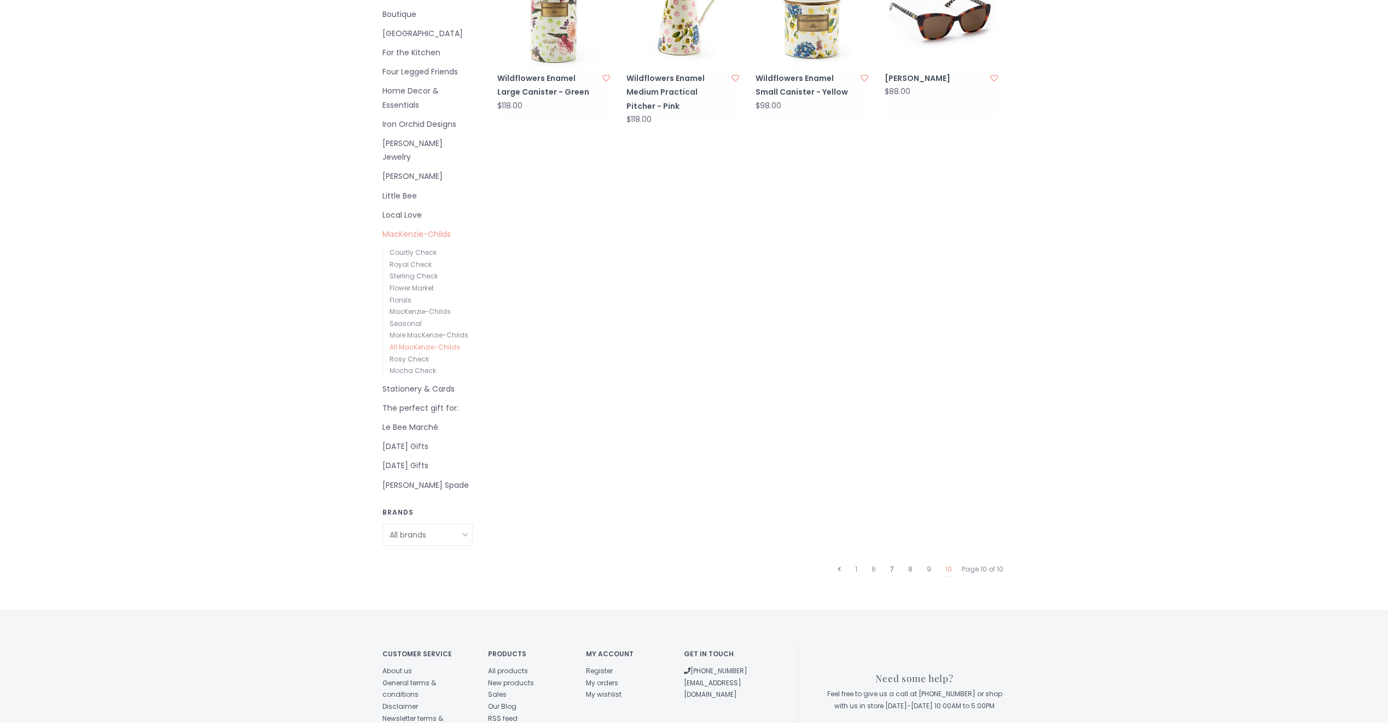
click at [894, 562] on link "7" at bounding box center [891, 569] width 9 height 14
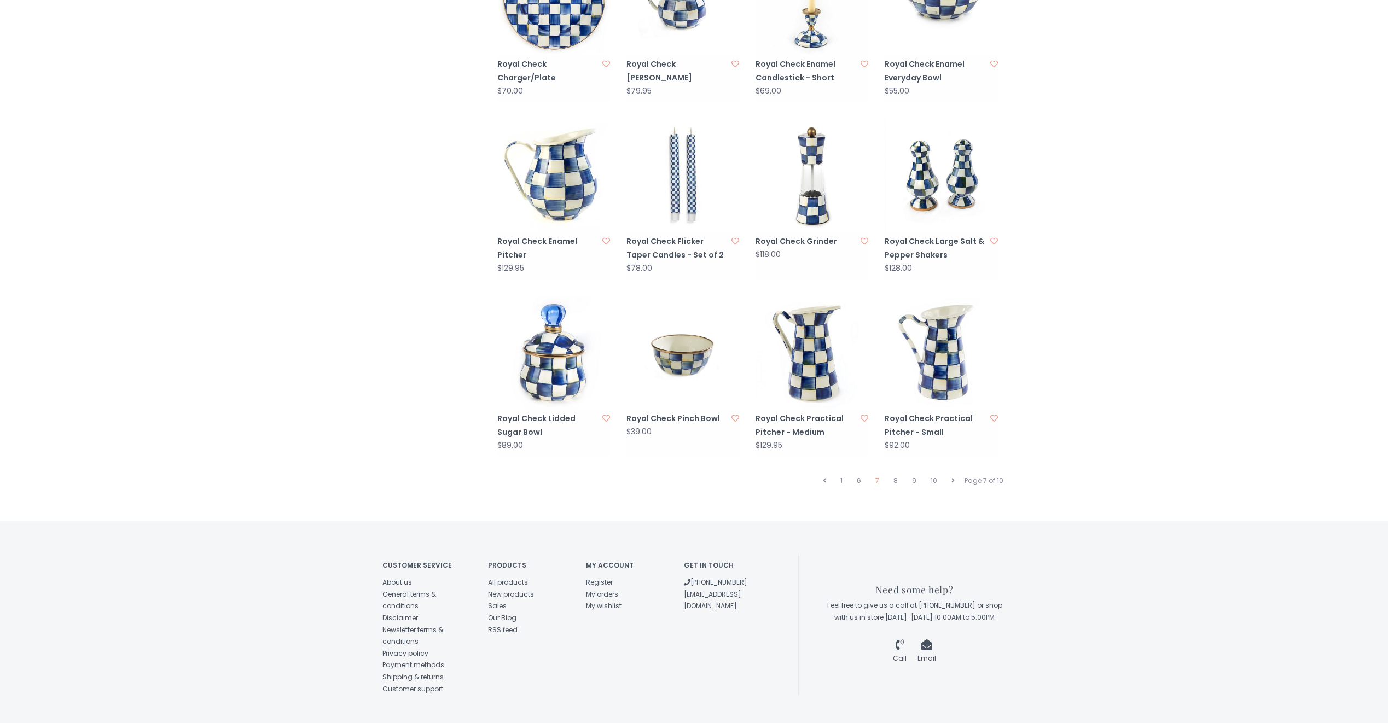
scroll to position [893, 0]
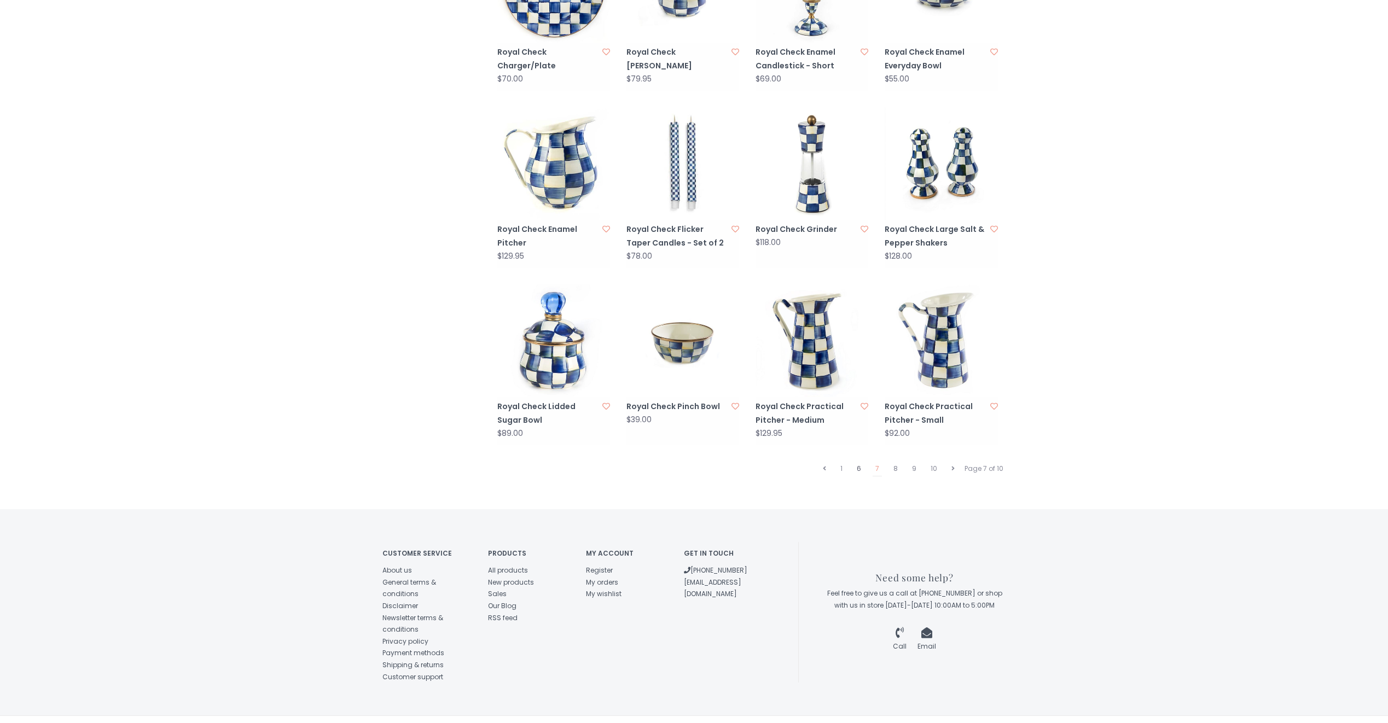
click at [859, 462] on link "6" at bounding box center [859, 469] width 10 height 14
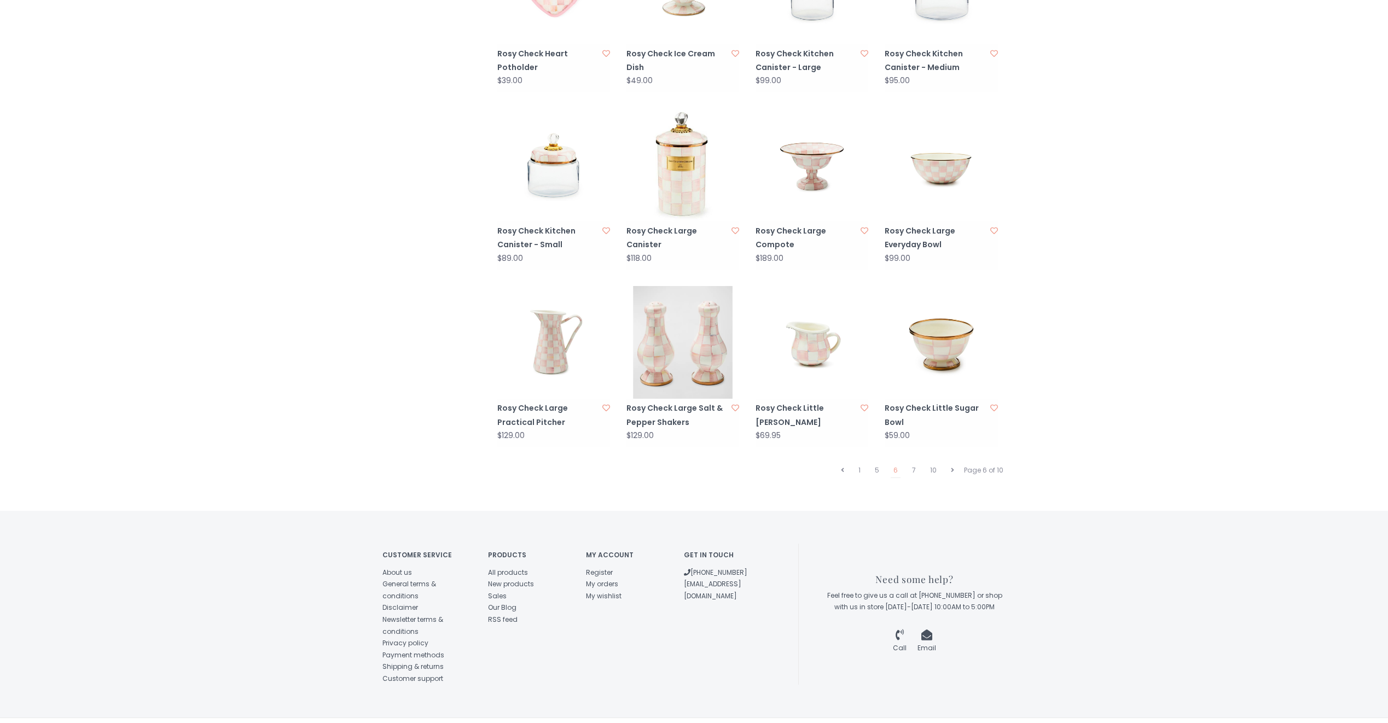
scroll to position [887, 0]
click at [879, 462] on link "5" at bounding box center [877, 469] width 10 height 14
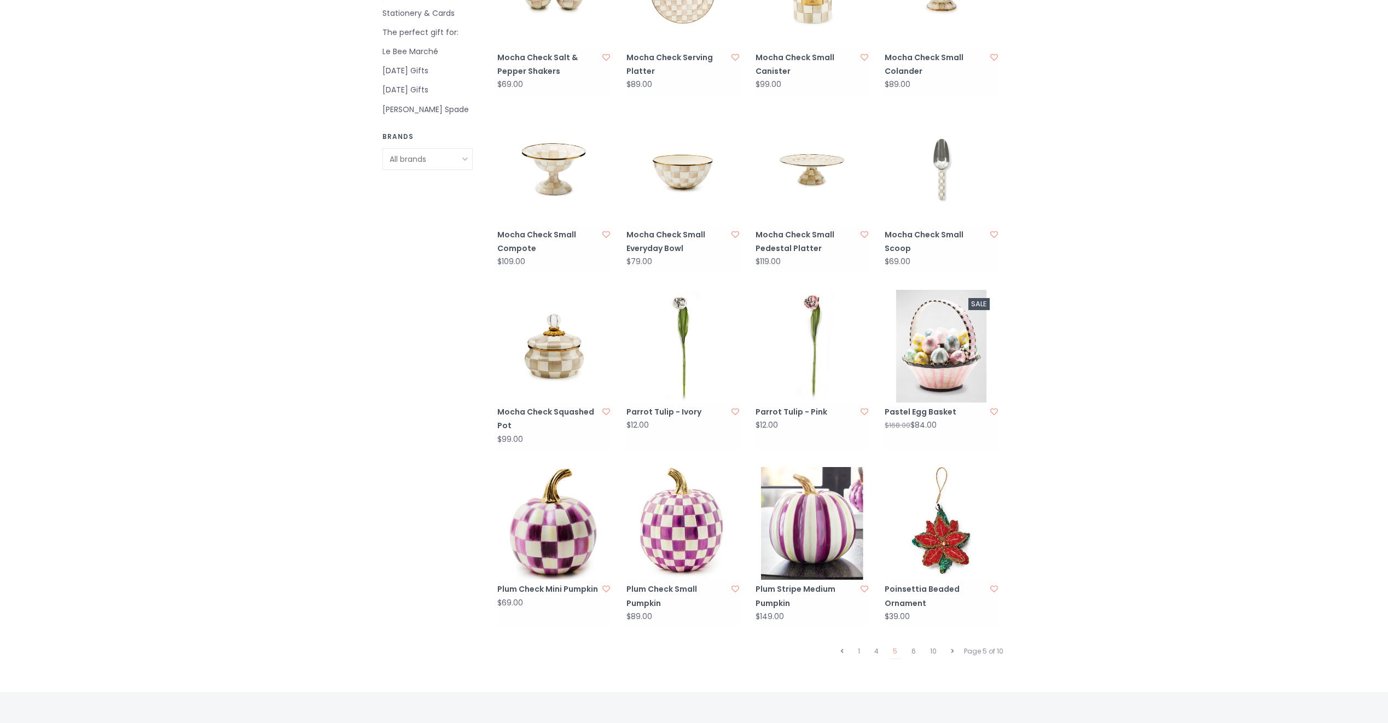
scroll to position [766, 0]
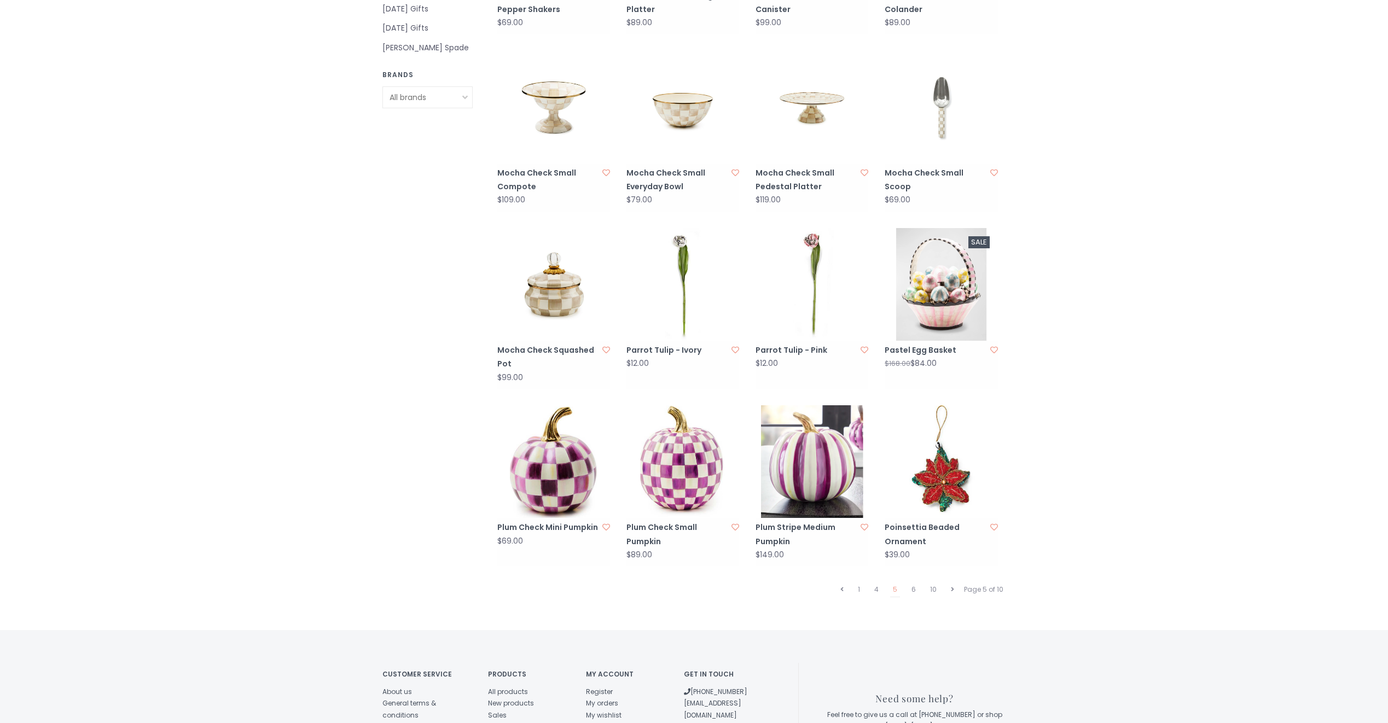
click at [554, 466] on img at bounding box center [553, 461] width 113 height 113
click at [677, 449] on img at bounding box center [682, 461] width 113 height 113
click at [820, 428] on img at bounding box center [811, 461] width 113 height 113
click at [878, 583] on link "4" at bounding box center [876, 590] width 10 height 14
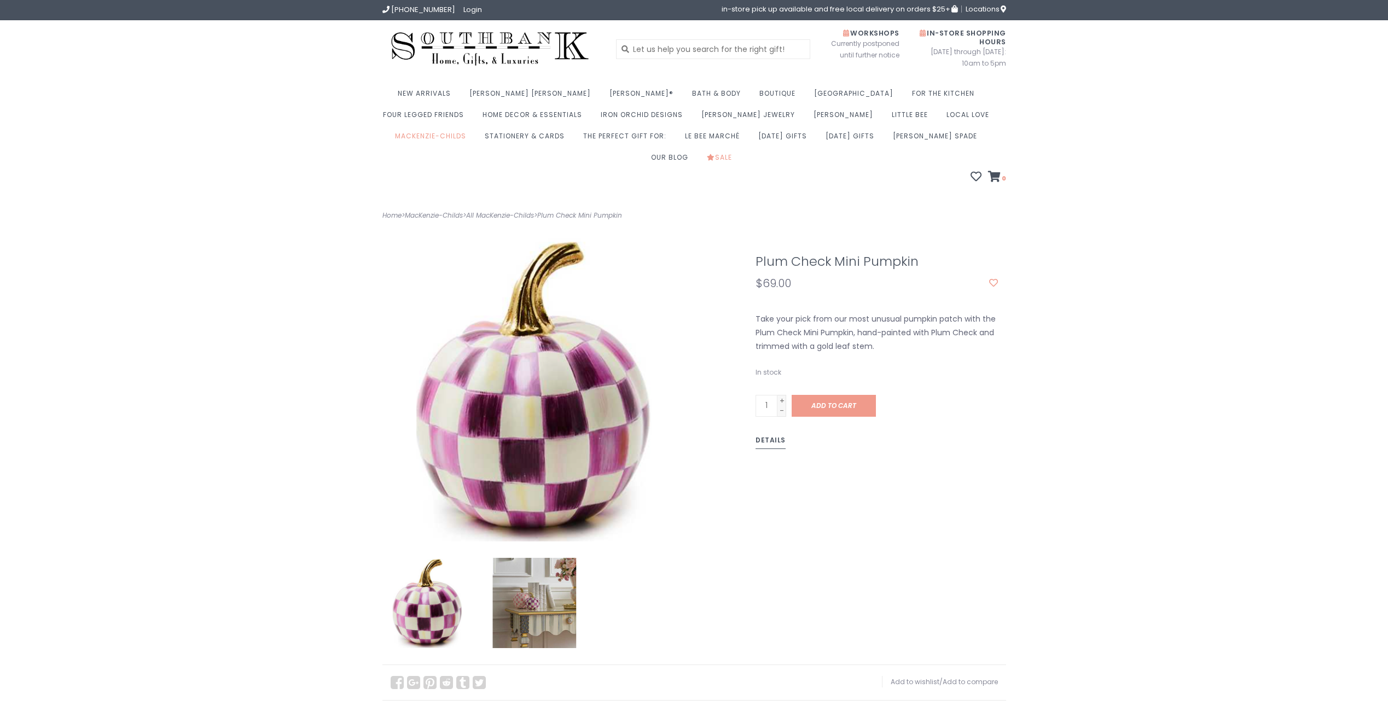
click at [531, 573] on img at bounding box center [534, 603] width 90 height 90
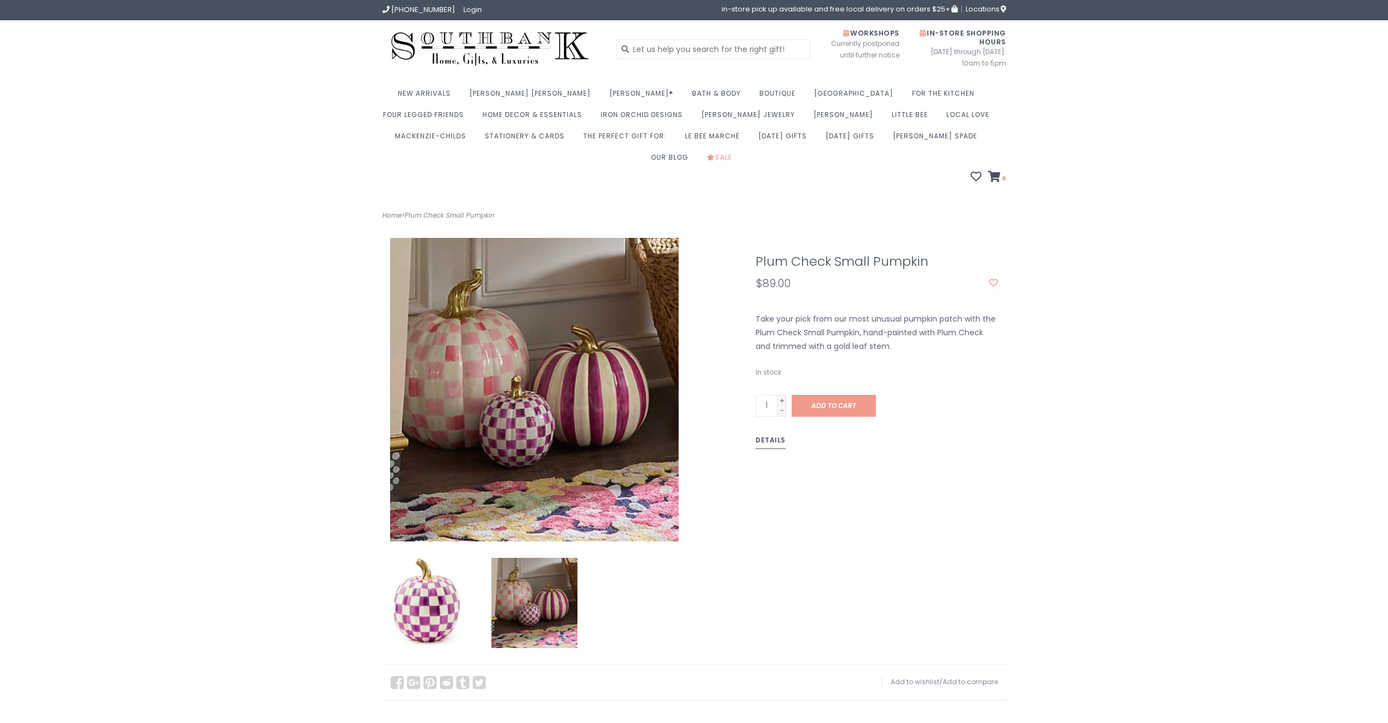
click at [523, 563] on img at bounding box center [534, 603] width 90 height 90
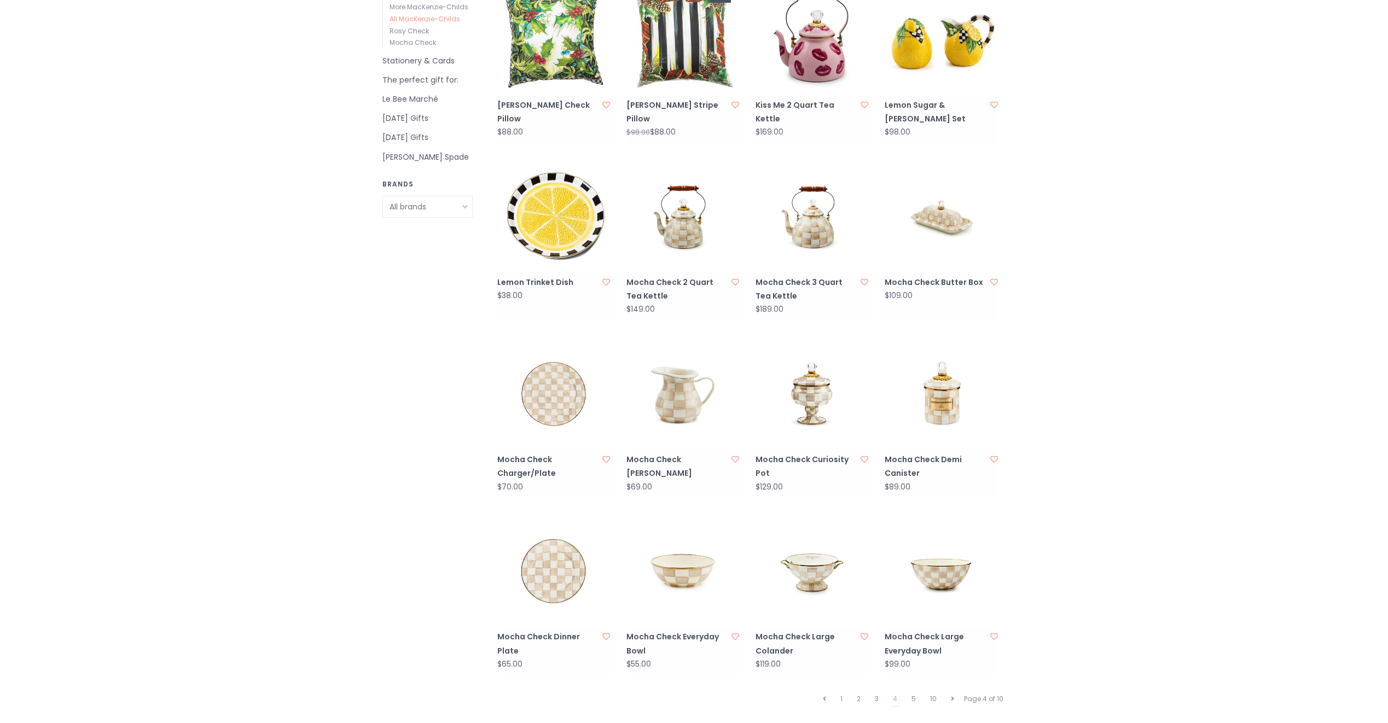
scroll to position [875, 0]
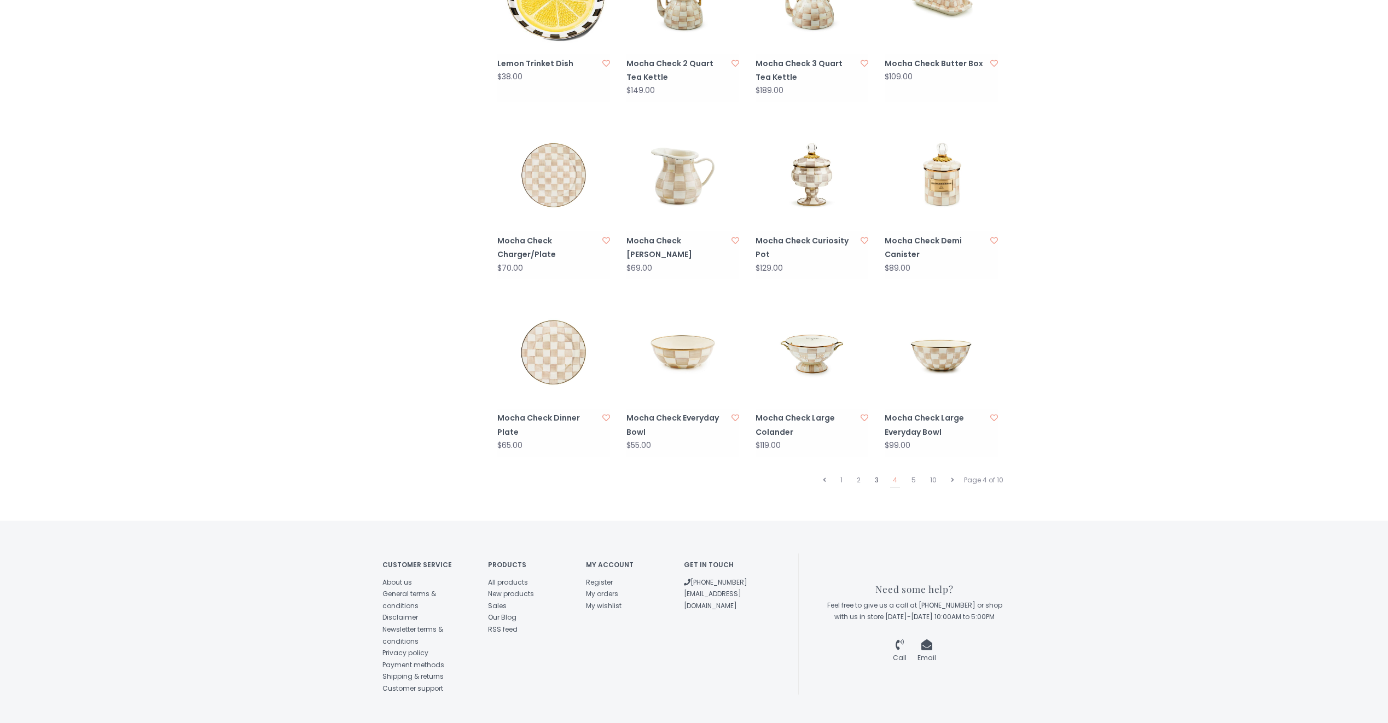
click at [878, 473] on link "3" at bounding box center [876, 480] width 9 height 14
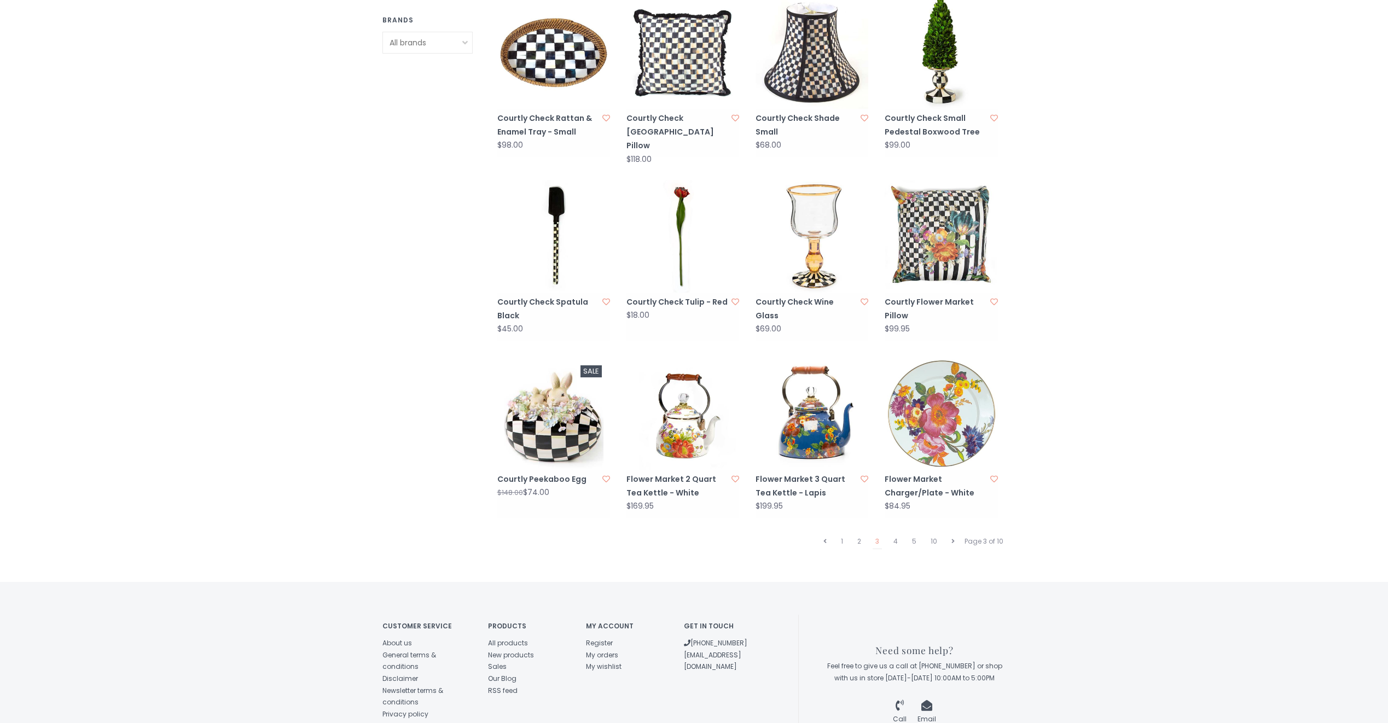
scroll to position [887, 0]
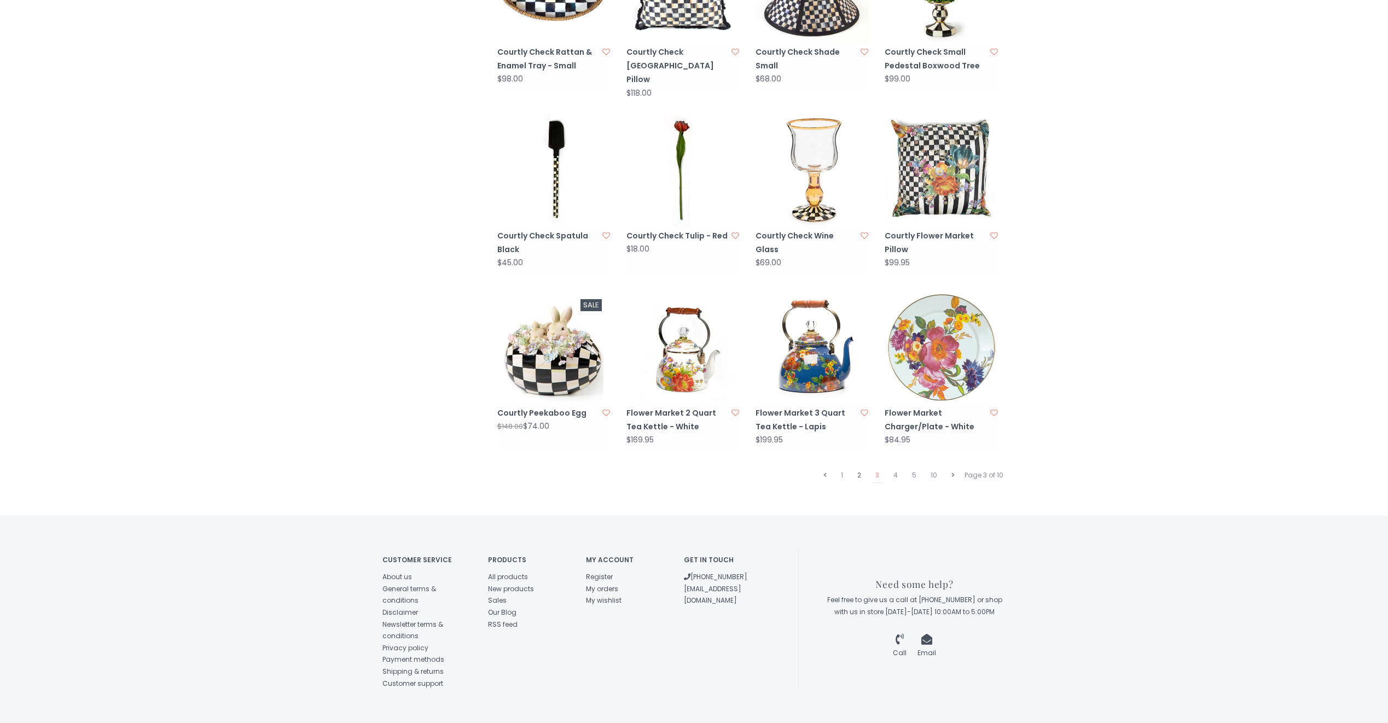
click at [860, 468] on link "2" at bounding box center [858, 475] width 9 height 14
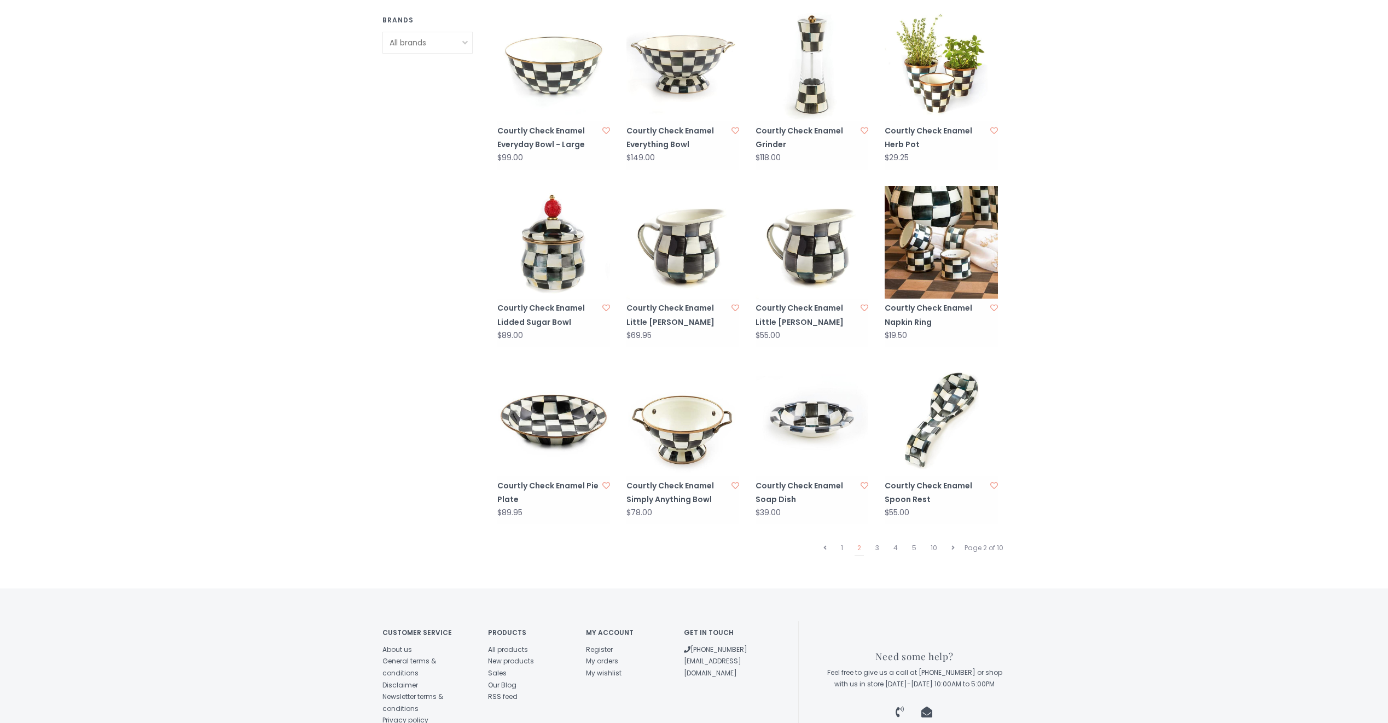
scroll to position [899, 0]
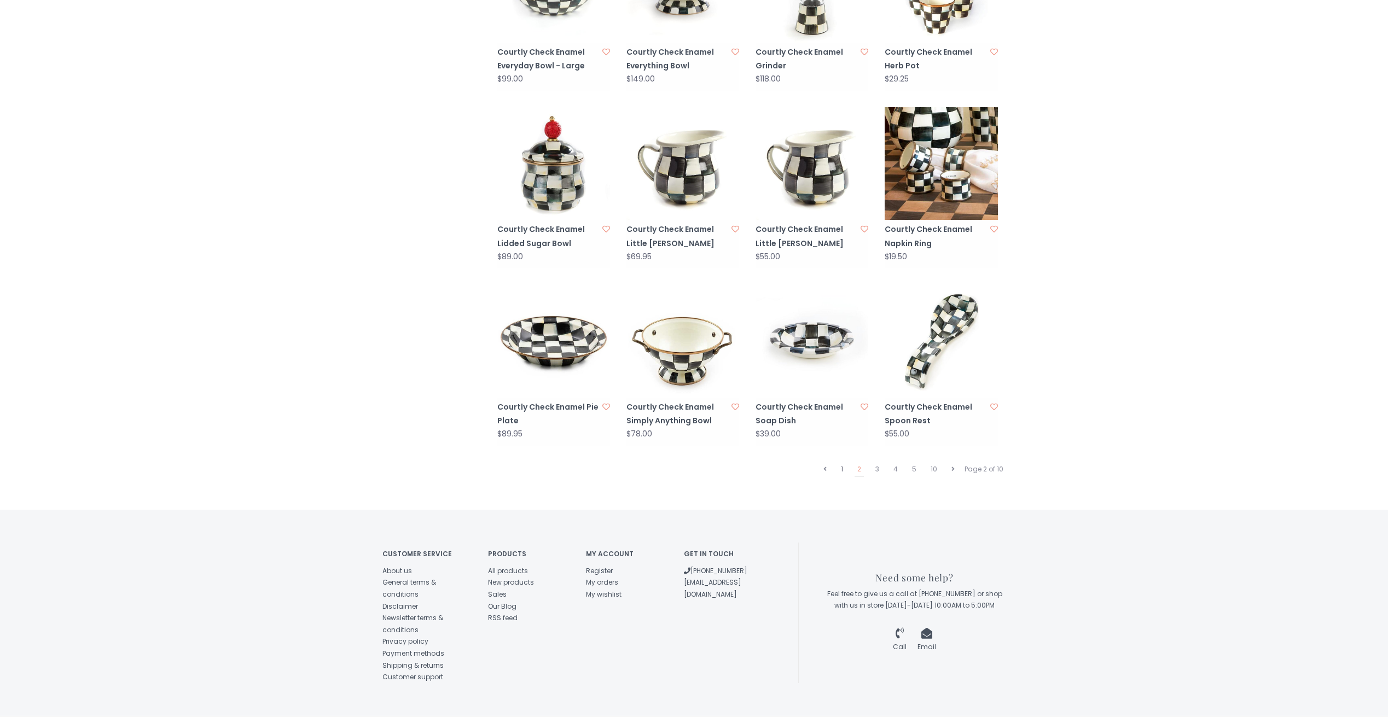
click at [844, 462] on link "1" at bounding box center [842, 469] width 8 height 14
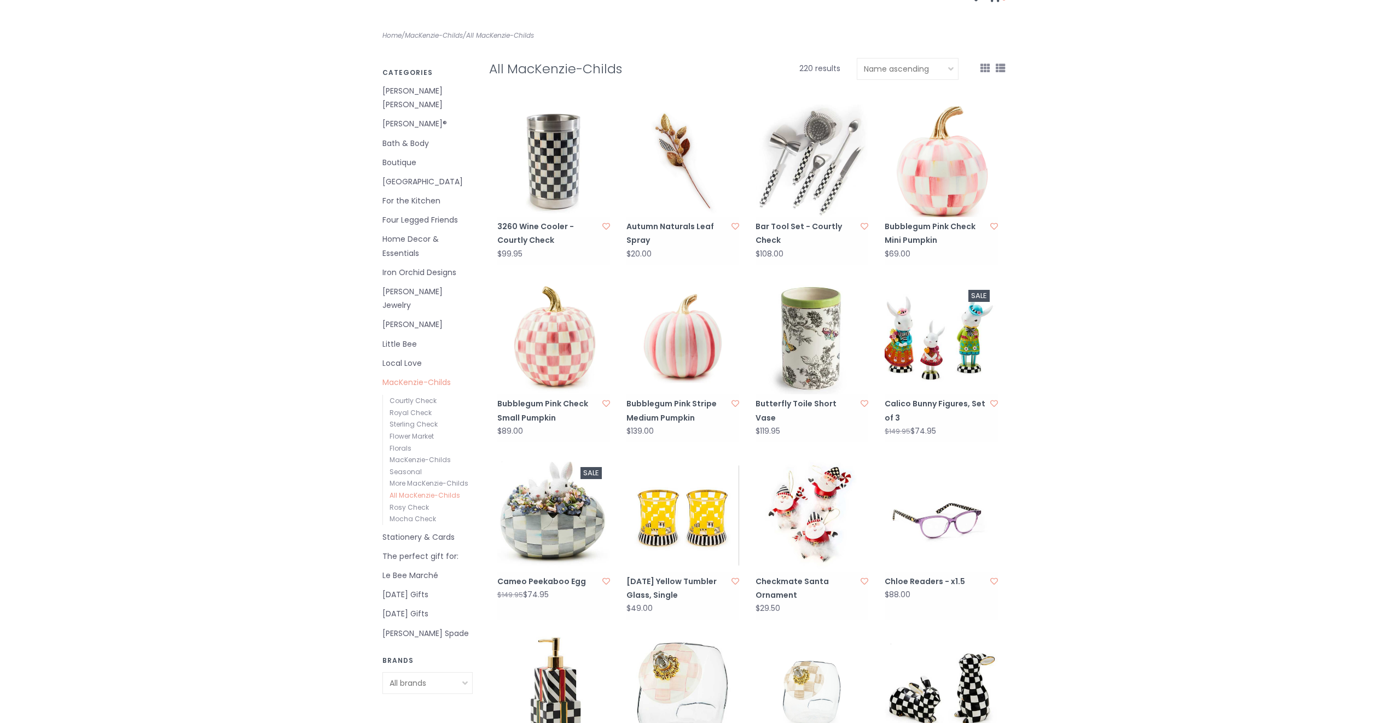
scroll to position [164, 0]
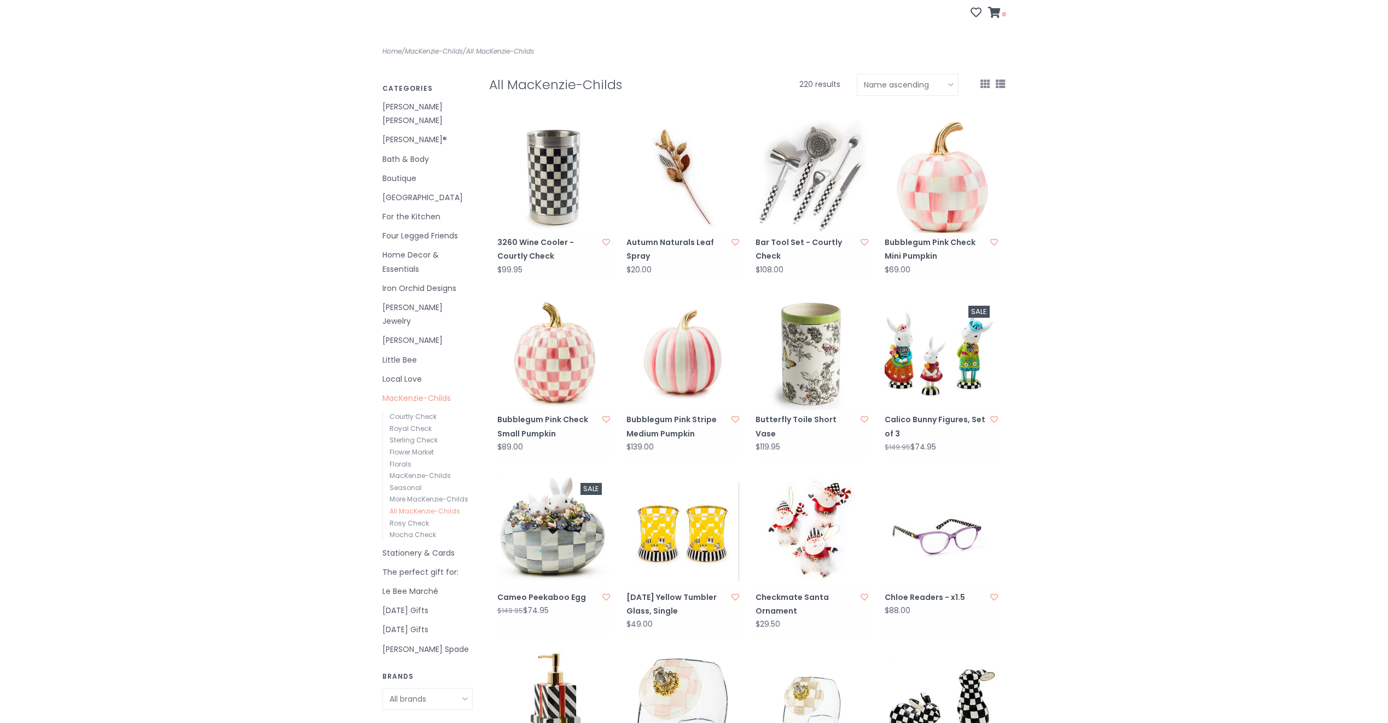
click at [557, 359] on img at bounding box center [553, 354] width 113 height 113
click at [675, 339] on img at bounding box center [682, 354] width 113 height 113
click at [951, 177] on img at bounding box center [940, 176] width 113 height 113
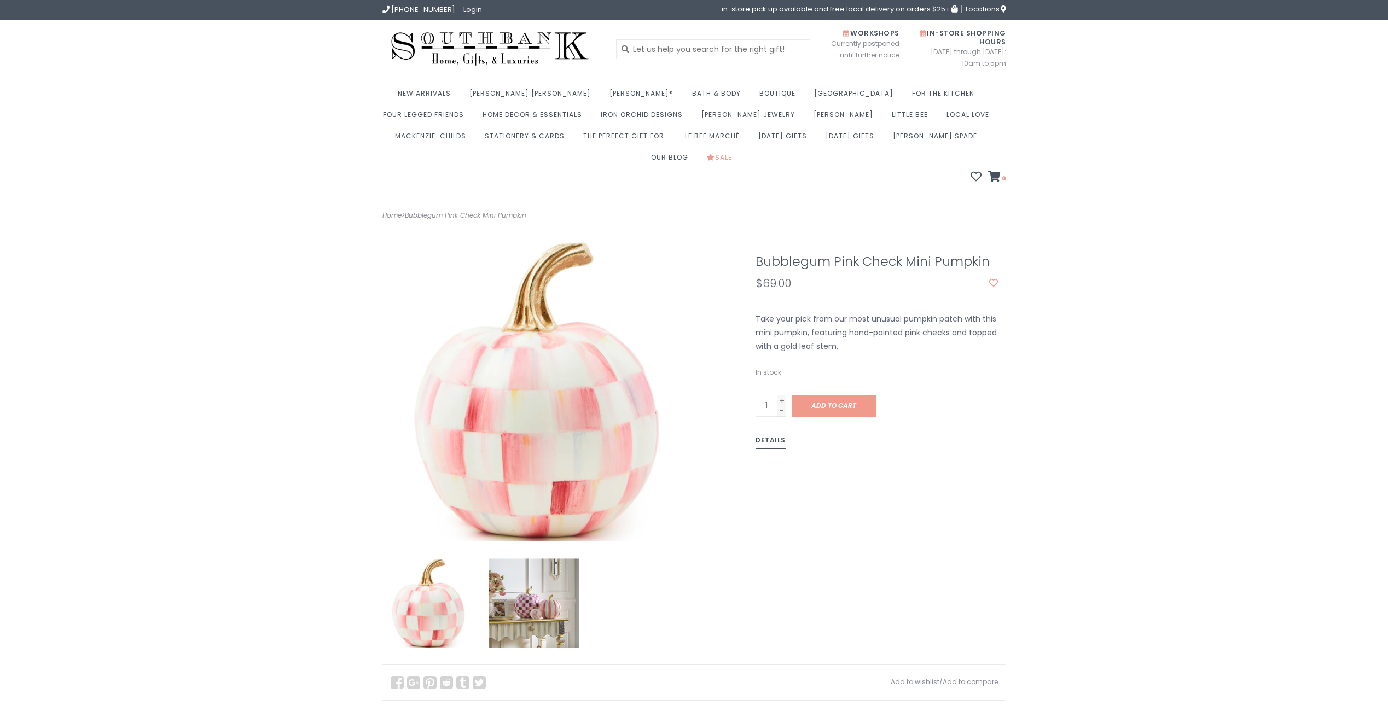
click at [533, 586] on img at bounding box center [534, 603] width 90 height 90
